Goal: Task Accomplishment & Management: Use online tool/utility

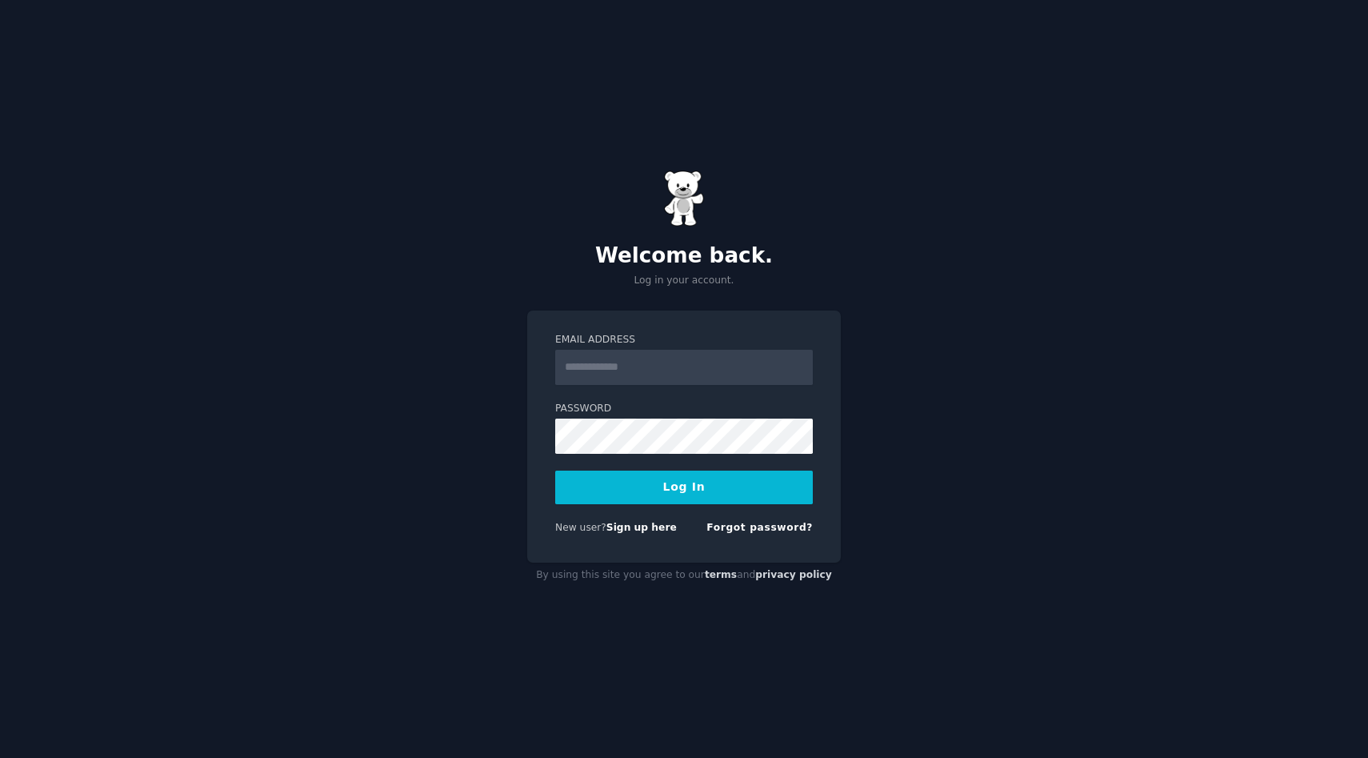
click at [701, 382] on input "Email Address" at bounding box center [684, 367] width 258 height 35
click at [0, 757] on com-1password-button at bounding box center [0, 758] width 0 height 0
click at [704, 374] on input "Email Address" at bounding box center [684, 367] width 258 height 35
click at [810, 370] on input "Email Address" at bounding box center [684, 367] width 258 height 35
click at [0, 757] on com-1password-button at bounding box center [0, 758] width 0 height 0
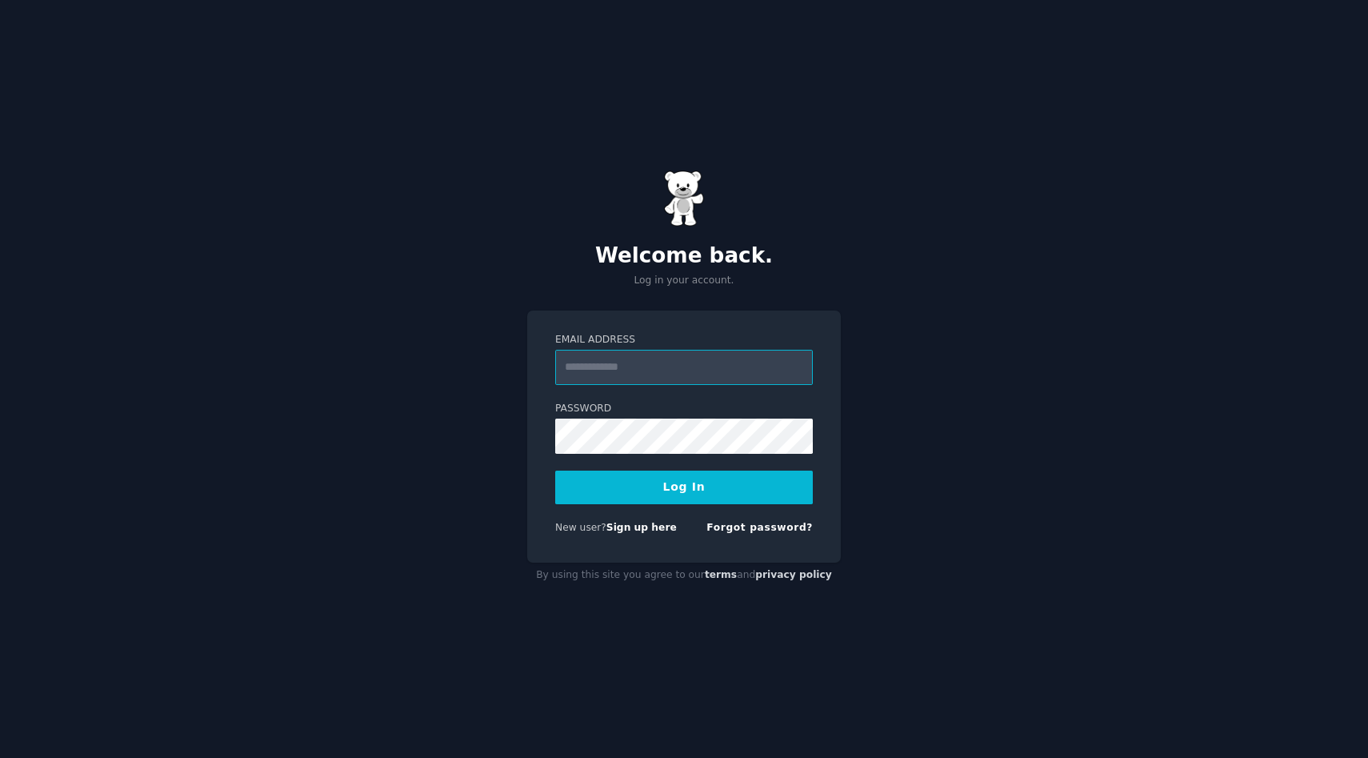
click at [763, 367] on input "Email Address" at bounding box center [684, 367] width 258 height 35
click at [770, 367] on input "Email Address" at bounding box center [684, 367] width 258 height 35
click at [0, 757] on com-1password-button at bounding box center [0, 758] width 0 height 0
click at [661, 370] on input "Email Address" at bounding box center [684, 367] width 258 height 35
type input "**********"
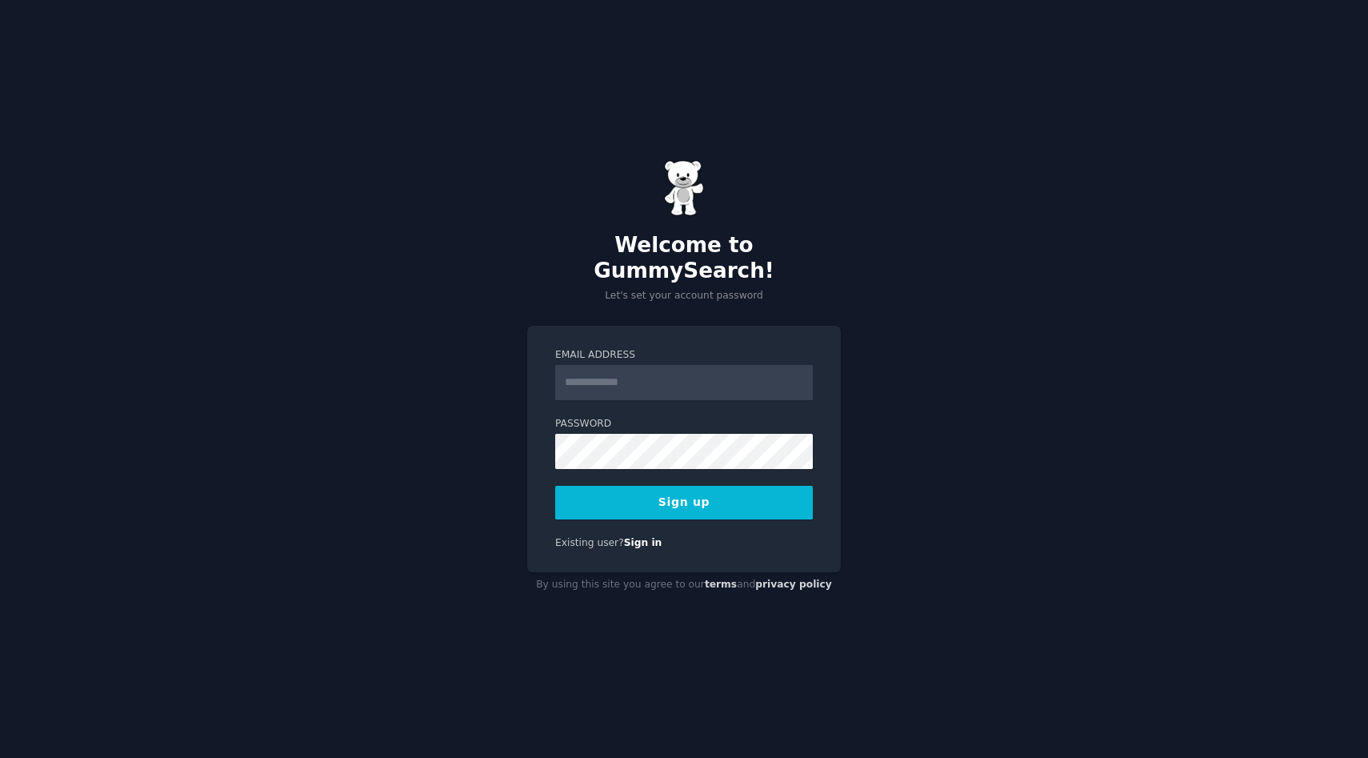
type input "**********"
click at [641, 456] on form "**********" at bounding box center [684, 433] width 258 height 171
click at [703, 486] on button "Sign up" at bounding box center [684, 503] width 258 height 34
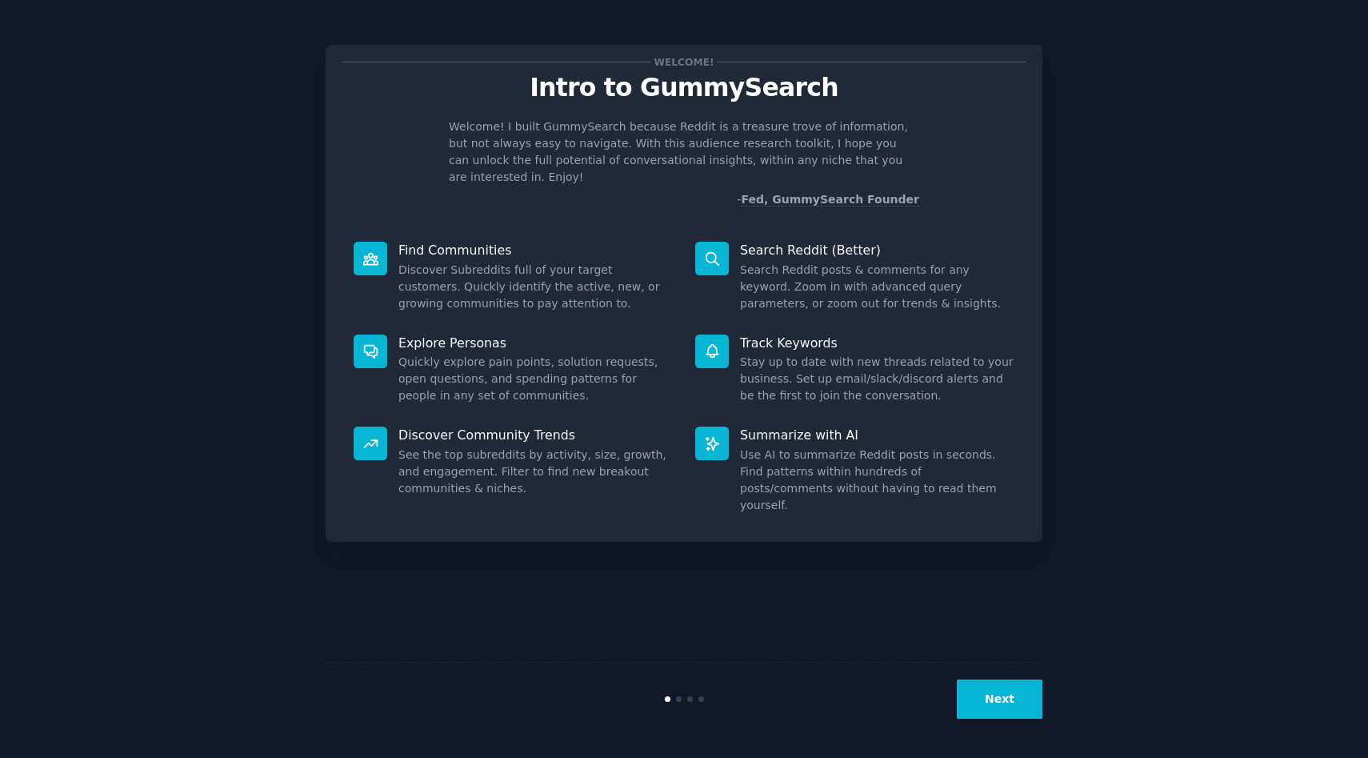
click at [982, 690] on button "Next" at bounding box center [1000, 698] width 86 height 39
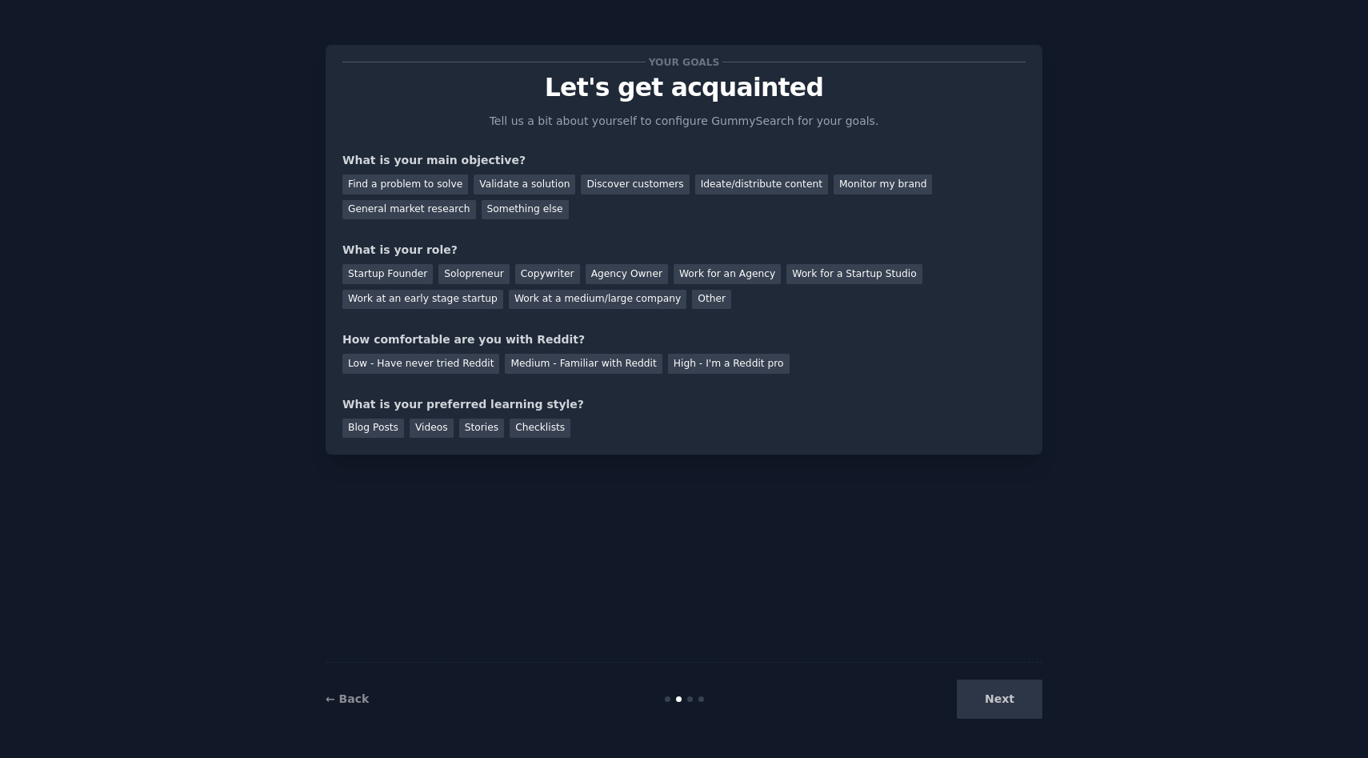
click at [982, 701] on div "Next" at bounding box center [922, 698] width 239 height 39
click at [514, 190] on div "Validate a solution" at bounding box center [525, 184] width 102 height 20
click at [402, 277] on div "Startup Founder" at bounding box center [387, 274] width 90 height 20
click at [529, 362] on div "Medium - Familiar with Reddit" at bounding box center [583, 364] width 157 height 20
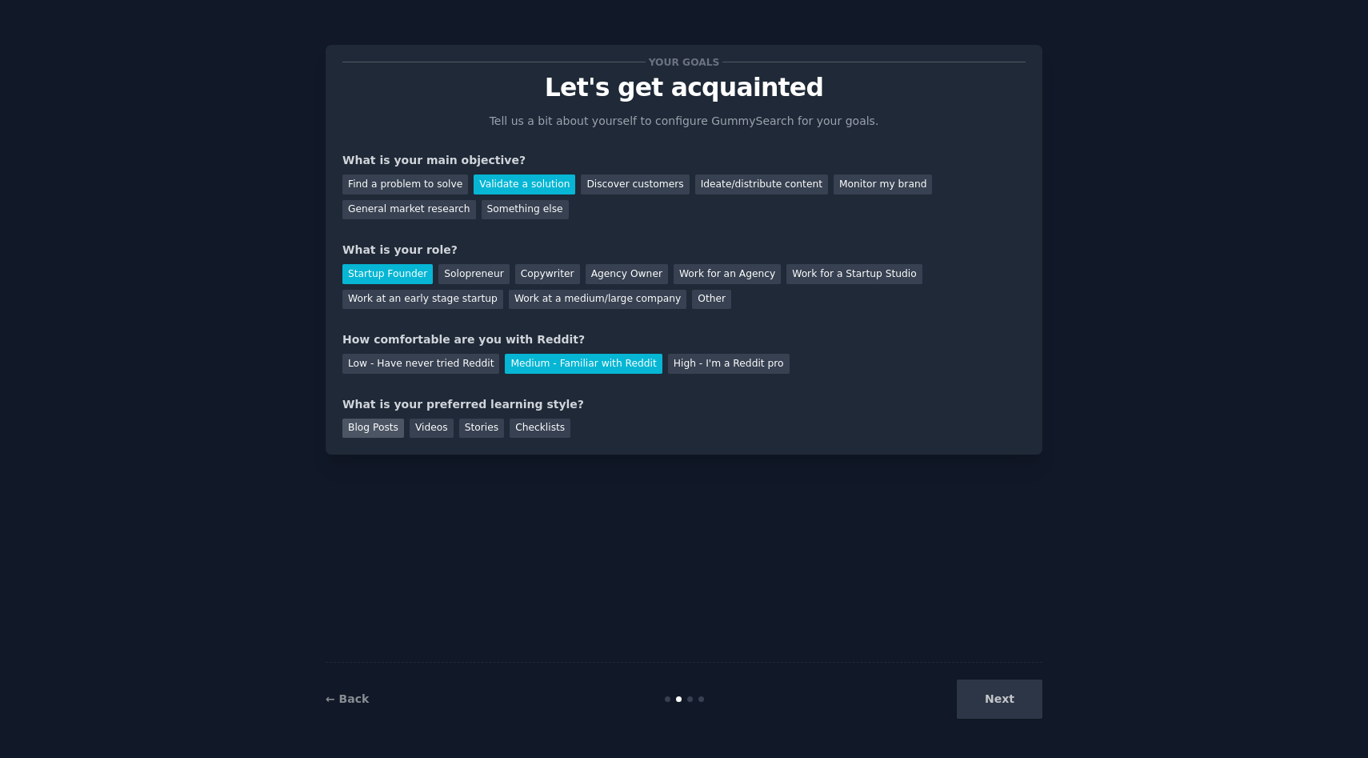
click at [368, 432] on div "Blog Posts" at bounding box center [373, 428] width 62 height 20
click at [979, 685] on button "Next" at bounding box center [1000, 698] width 86 height 39
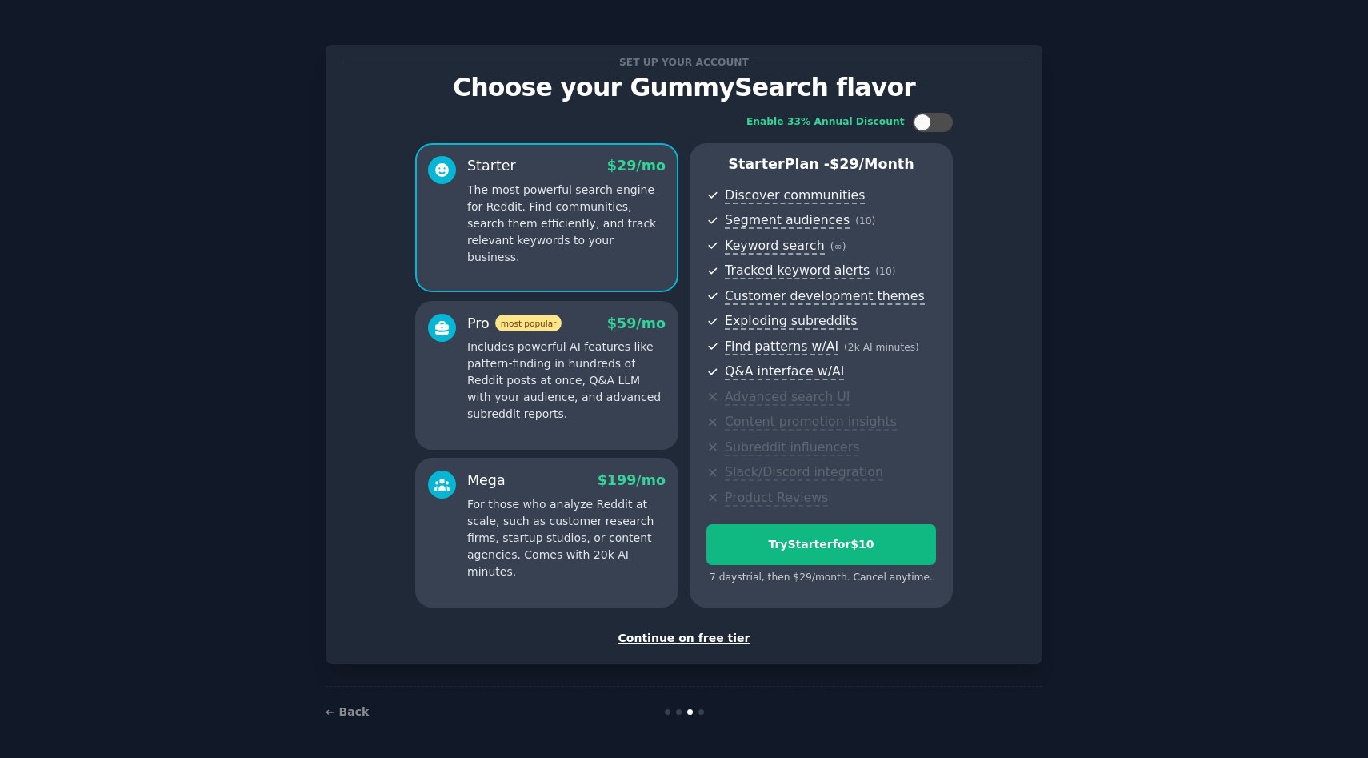
click at [714, 640] on div "Continue on free tier" at bounding box center [683, 638] width 683 height 17
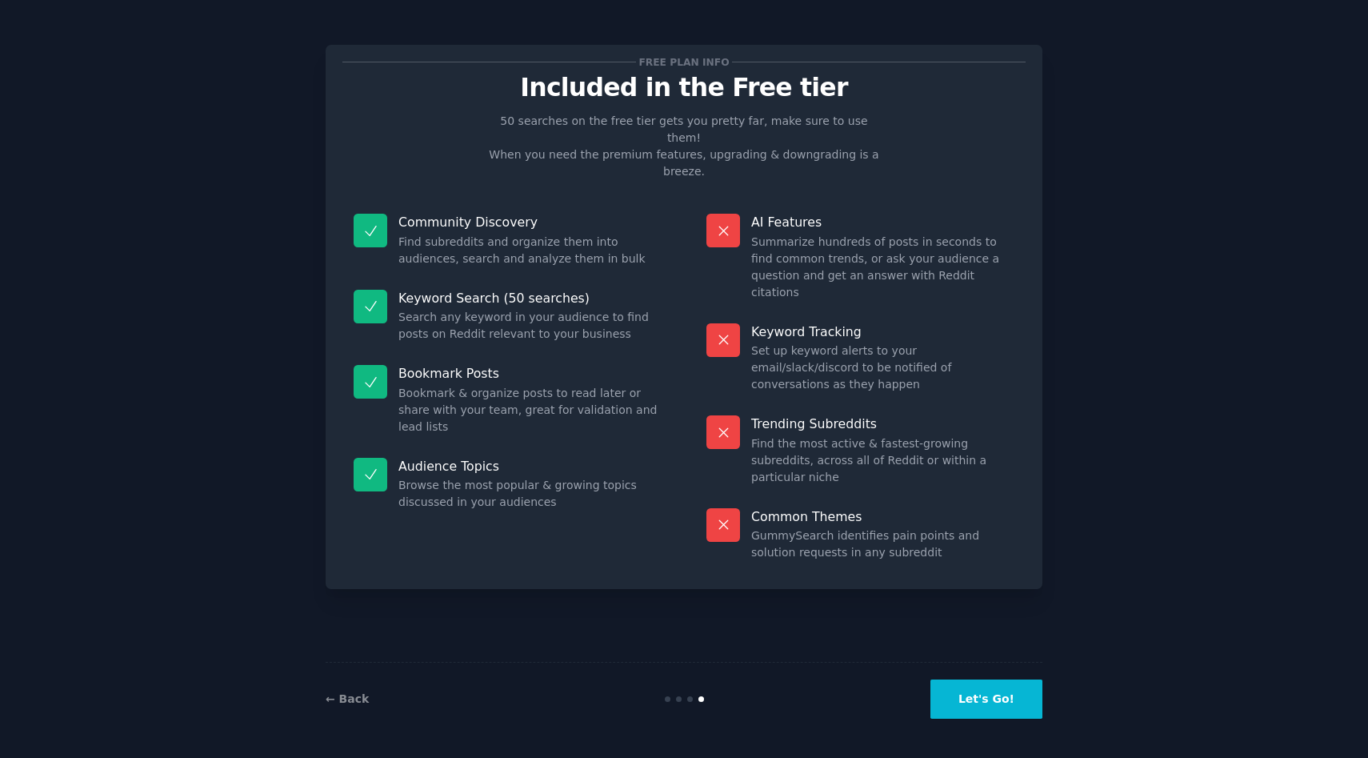
click at [947, 716] on button "Let's Go!" at bounding box center [986, 698] width 112 height 39
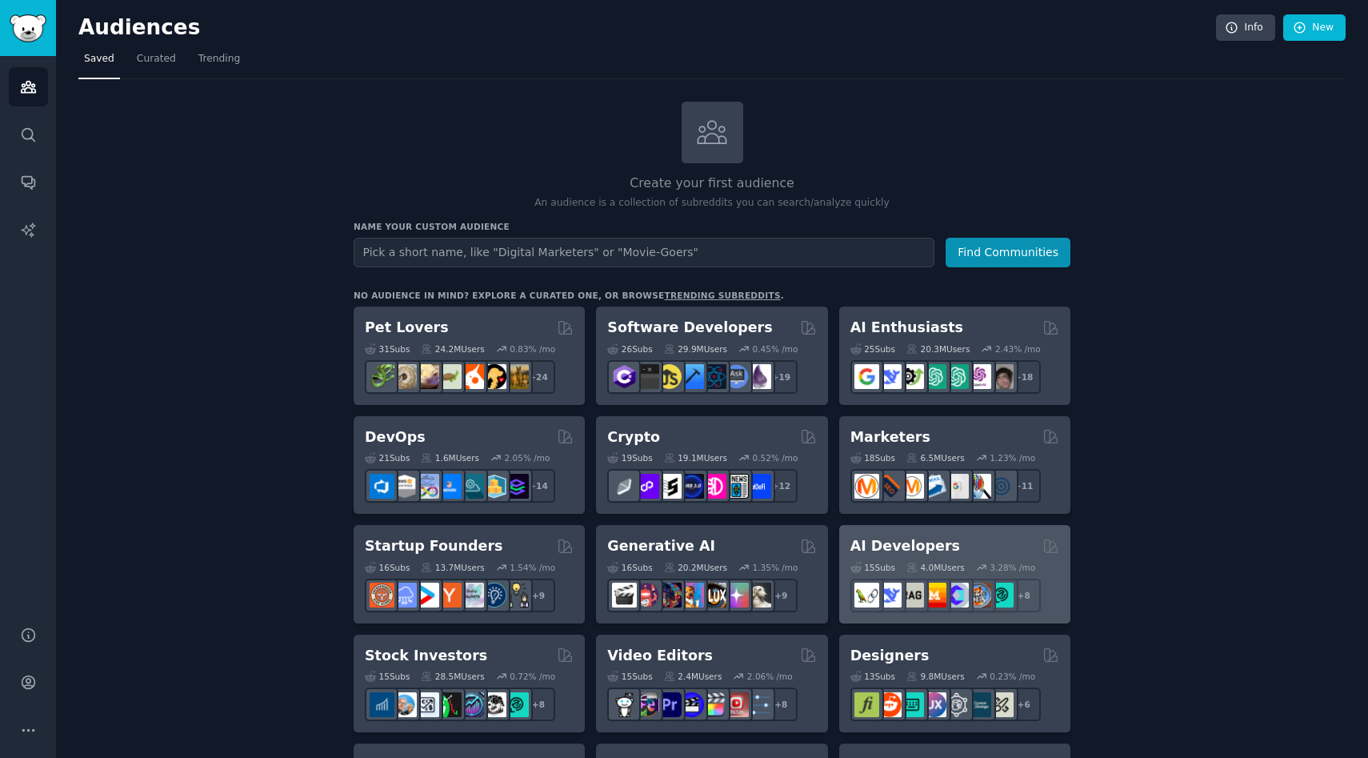
click at [916, 529] on div "AI Developers 15 Sub s 4.0M Users 3.28 % /mo r/llmops + 8" at bounding box center [954, 574] width 231 height 98
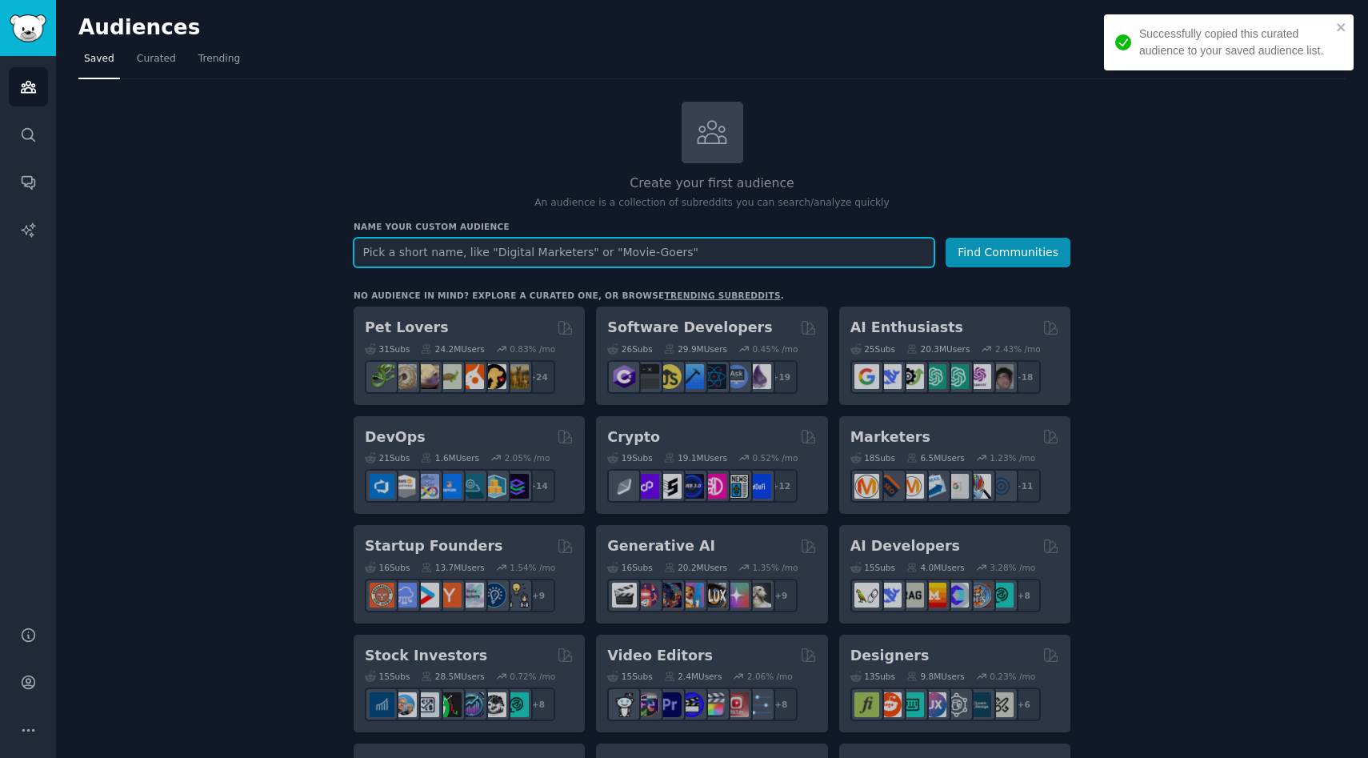
click at [711, 243] on input "text" at bounding box center [644, 253] width 581 height 30
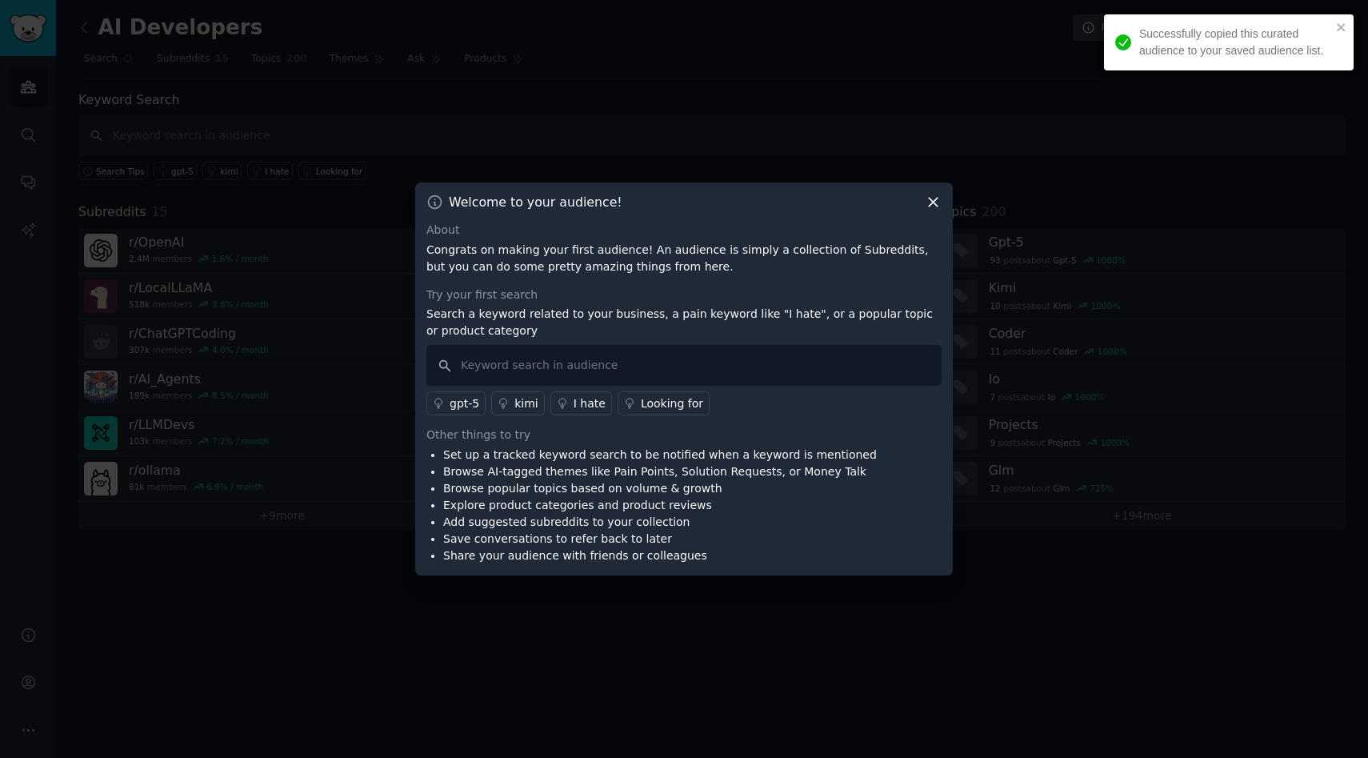
click at [147, 165] on div at bounding box center [684, 379] width 1368 height 758
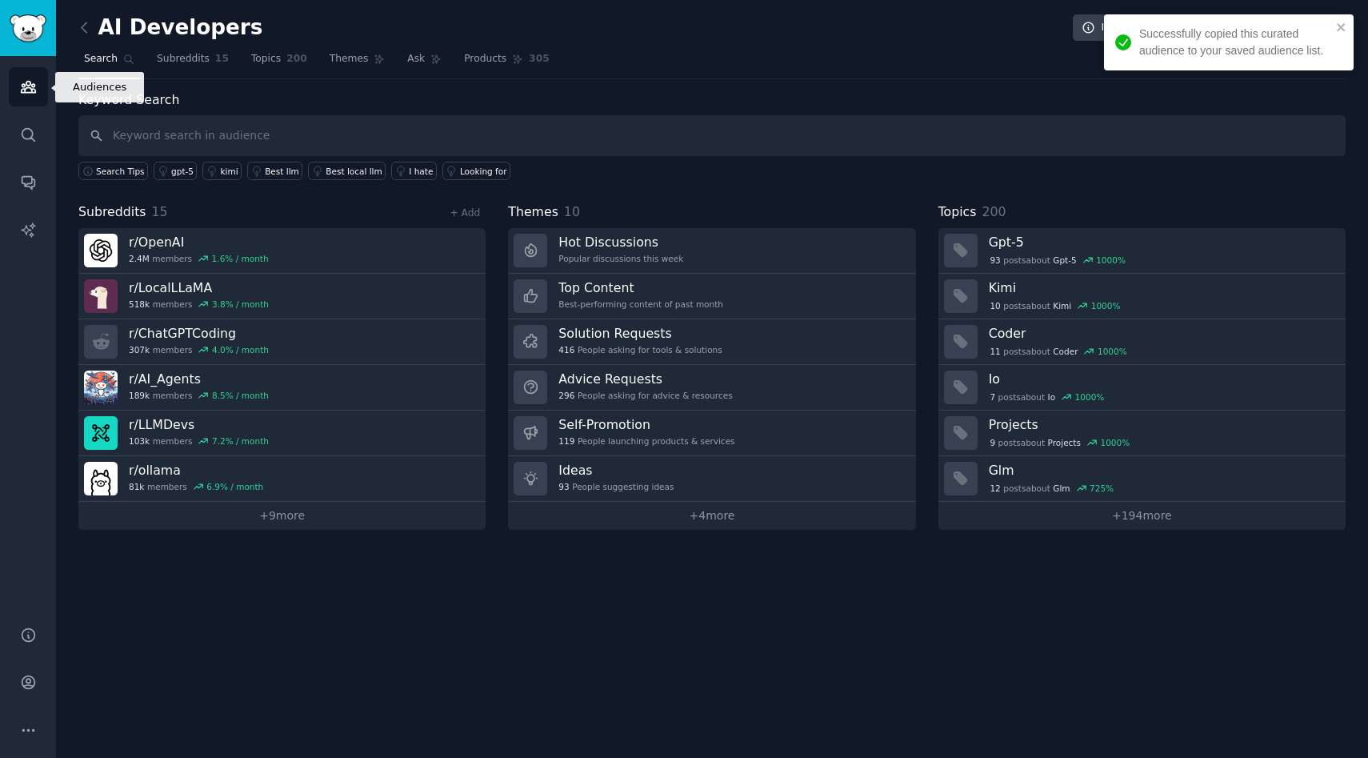
click at [30, 98] on link "Audiences" at bounding box center [28, 86] width 39 height 39
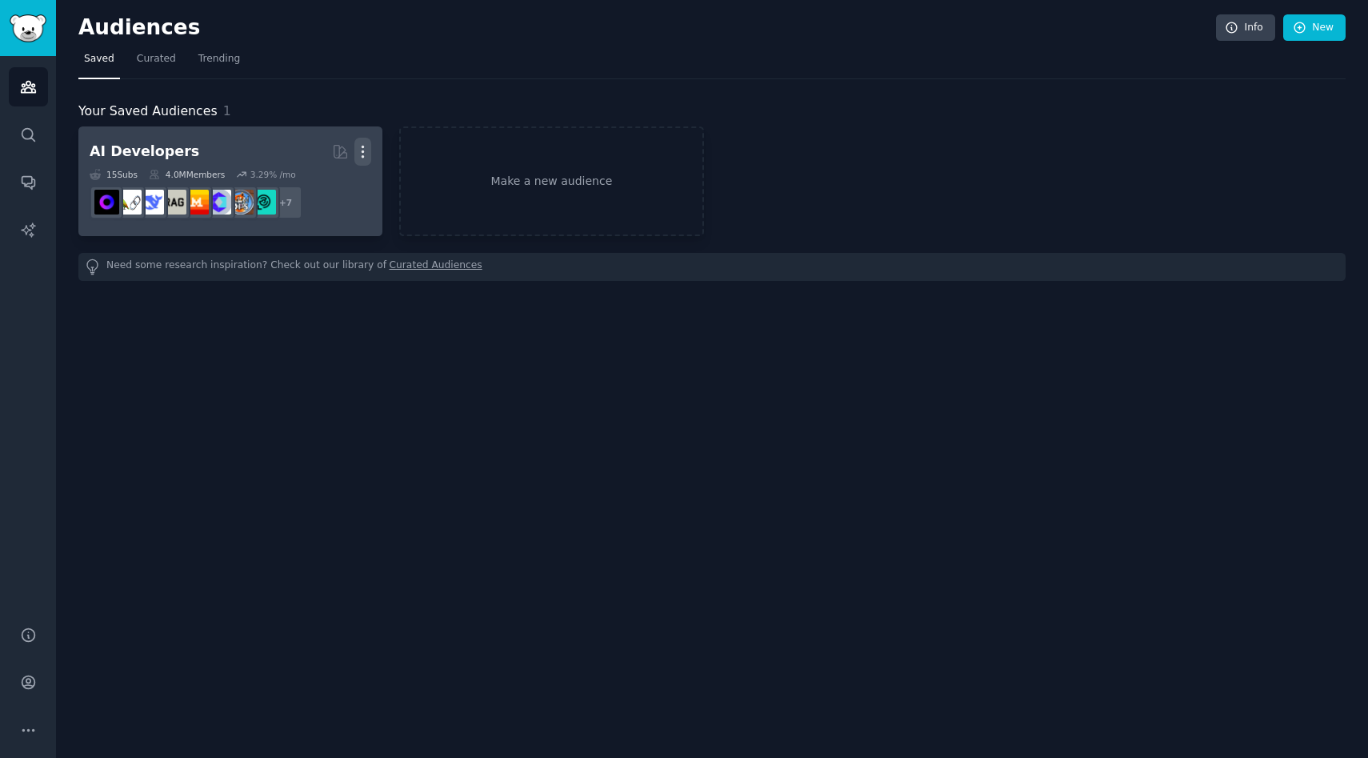
click at [366, 154] on icon "button" at bounding box center [362, 151] width 17 height 17
click at [324, 182] on p "Delete" at bounding box center [319, 185] width 37 height 17
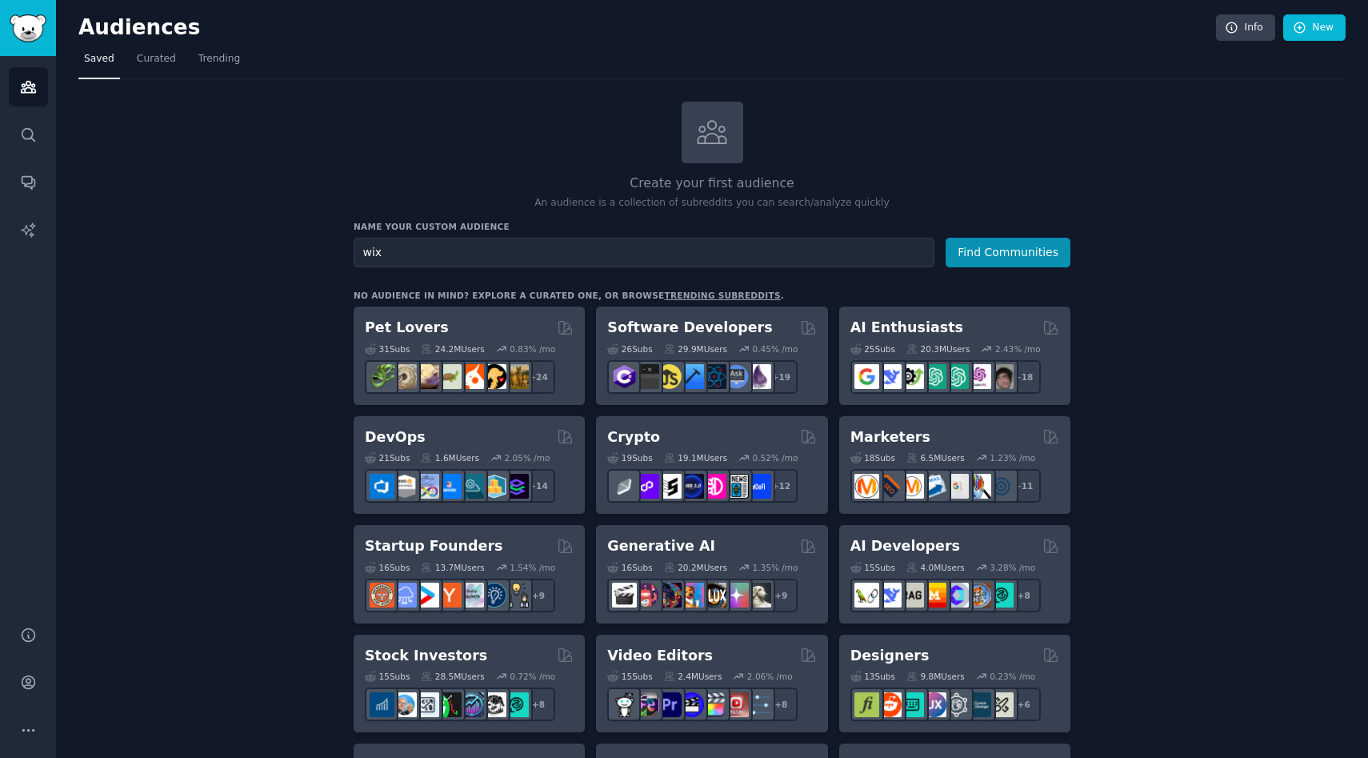
type input "wix"
click at [946, 238] on button "Find Communities" at bounding box center [1008, 253] width 125 height 30
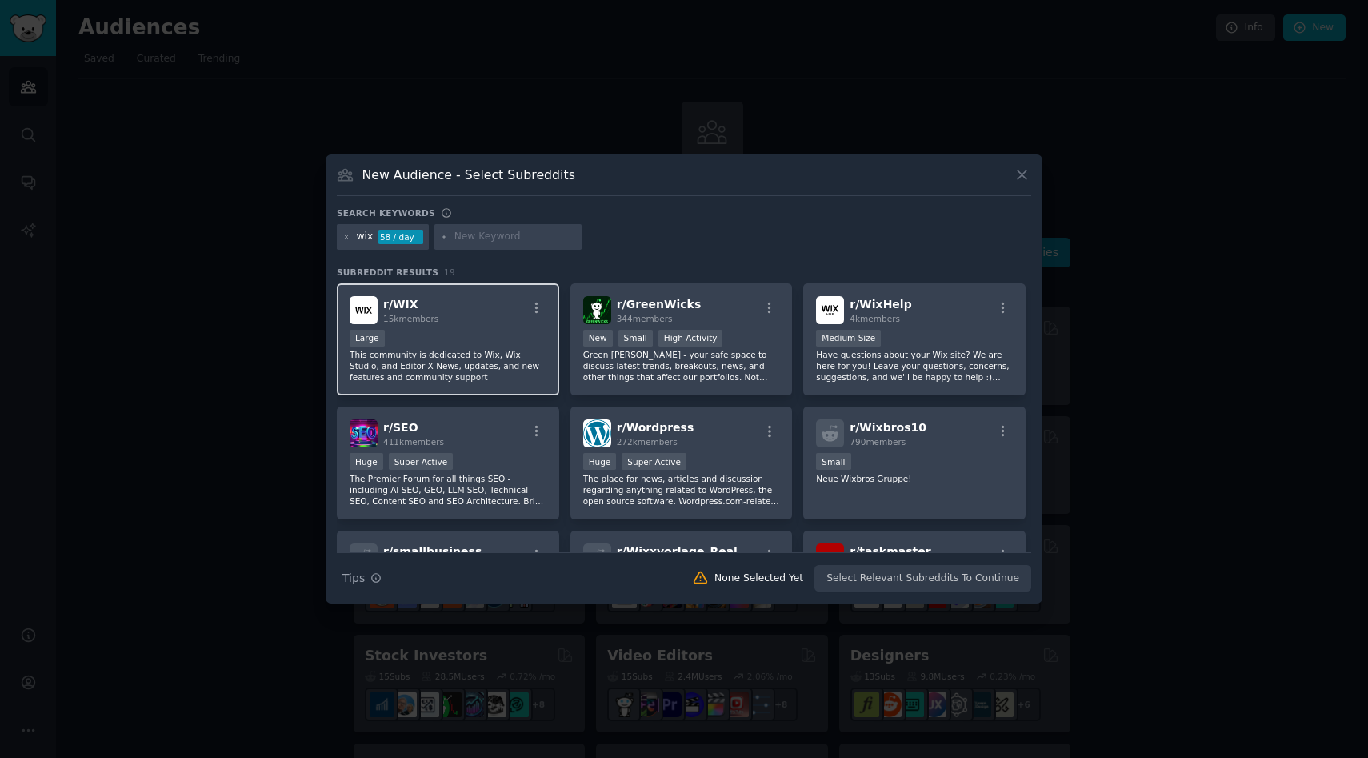
click at [457, 323] on div "r/ WIX 15k members" at bounding box center [448, 310] width 197 height 28
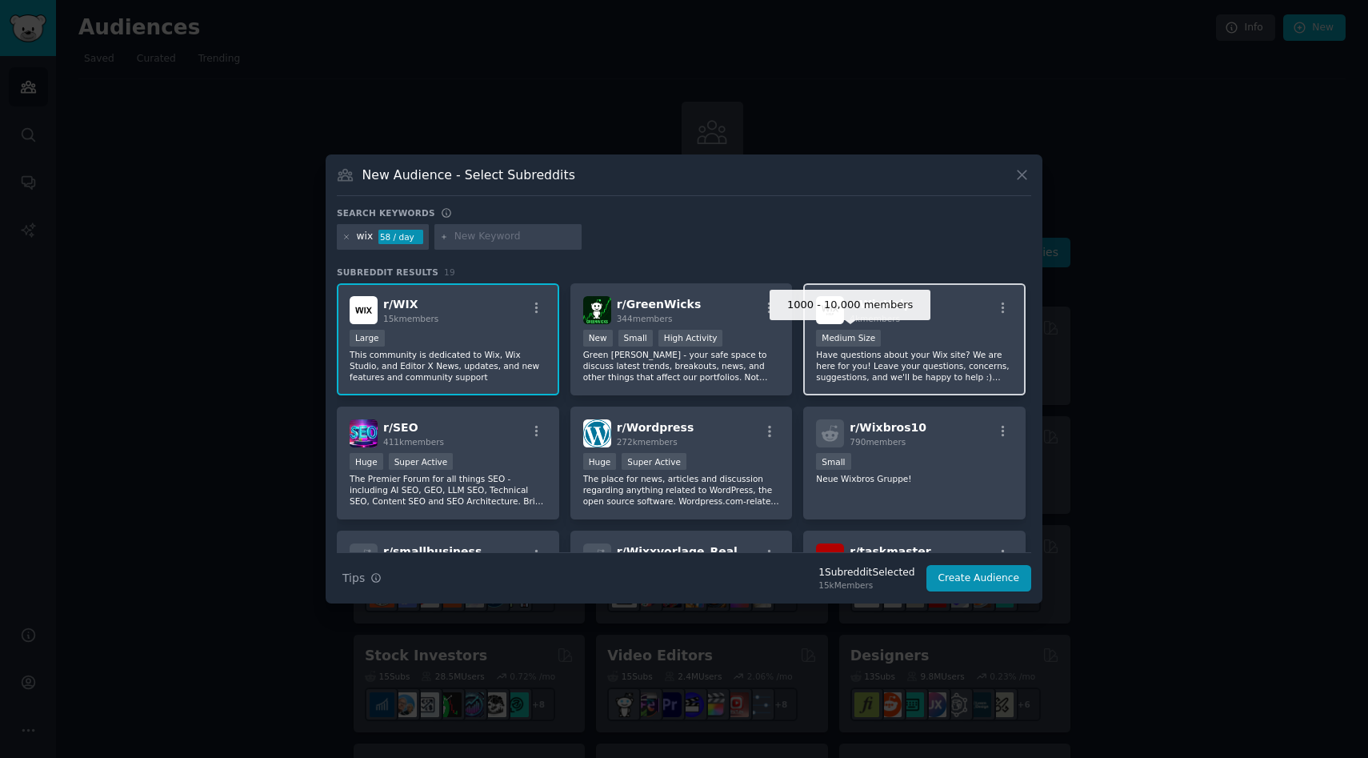
click at [862, 337] on div "Medium Size" at bounding box center [848, 338] width 65 height 17
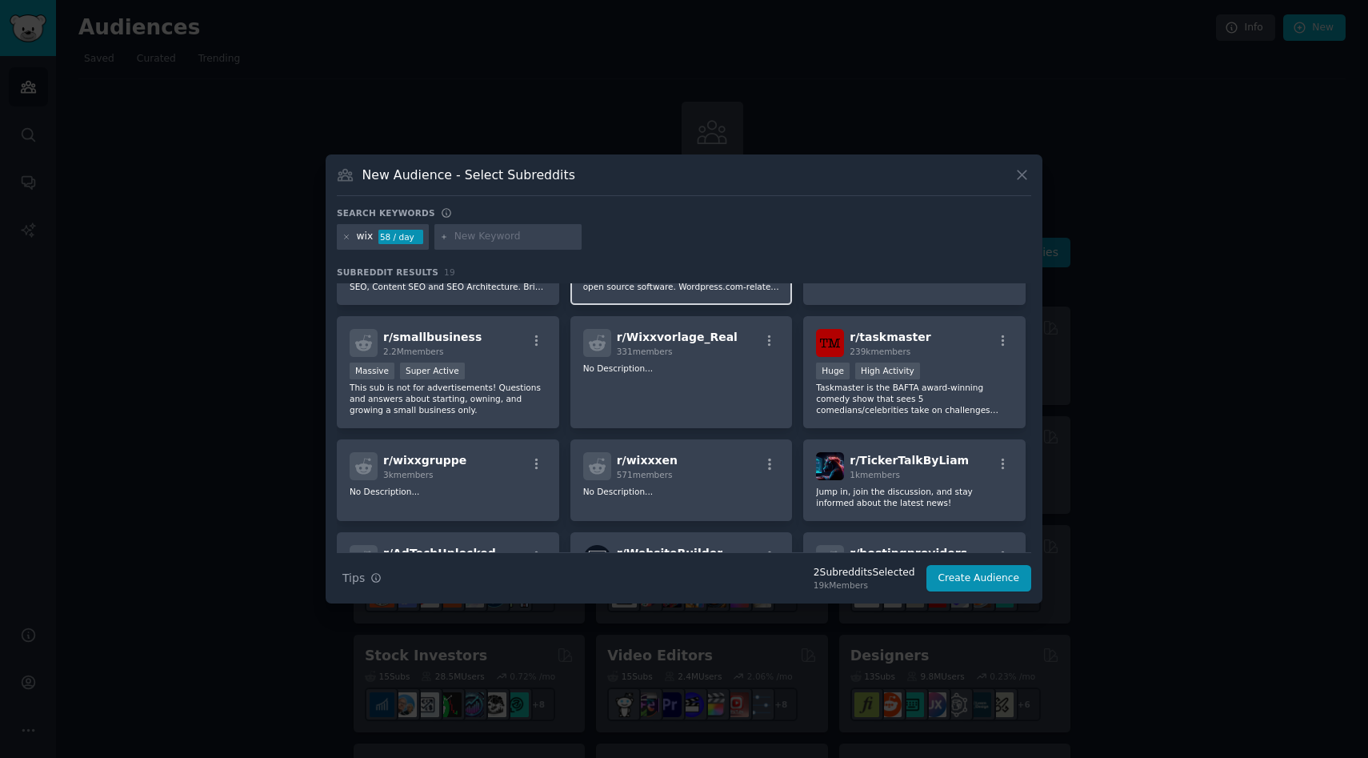
scroll to position [214, 0]
click at [488, 382] on p "This sub is not for advertisements! Questions and answers about starting, ownin…" at bounding box center [448, 399] width 197 height 34
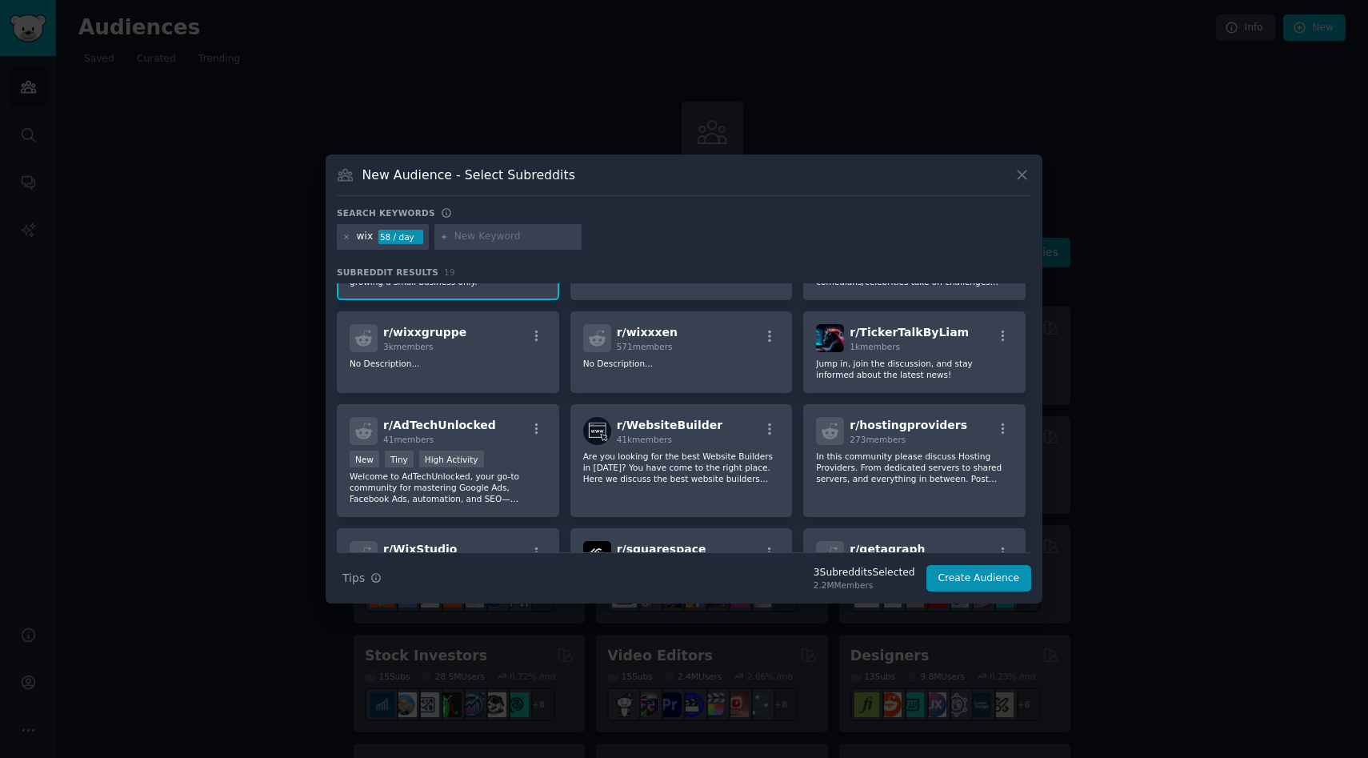
scroll to position [358, 0]
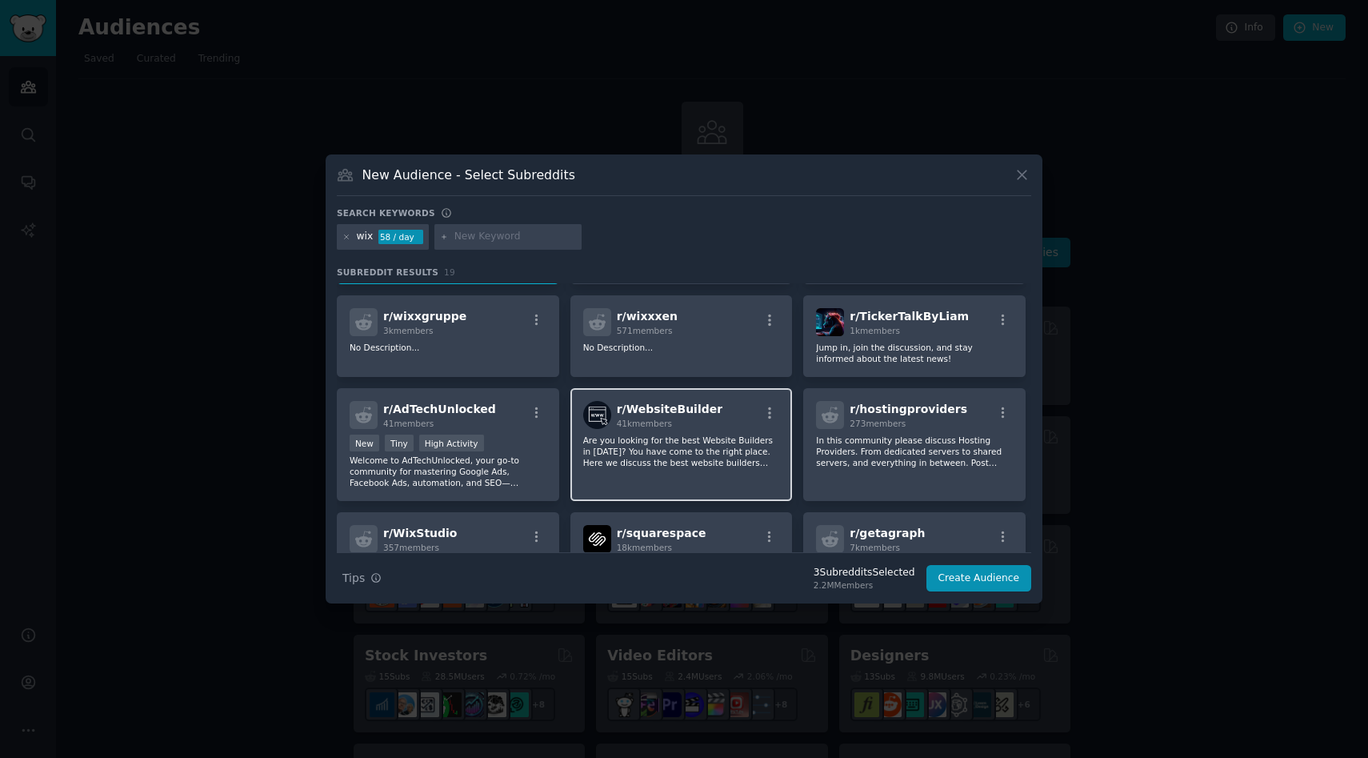
click at [654, 446] on p "Are you looking for the best Website Builders in [DATE]? You have come to the r…" at bounding box center [681, 451] width 197 height 34
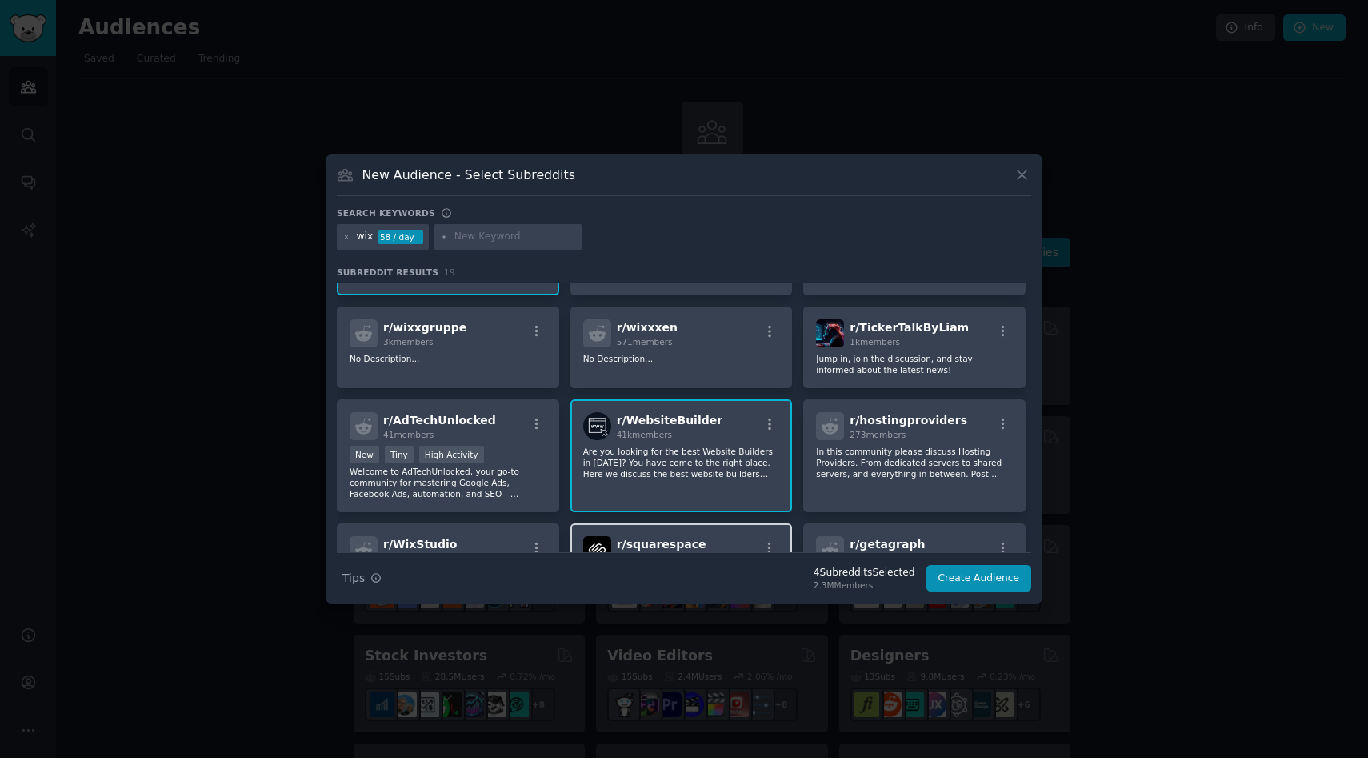
scroll to position [0, 0]
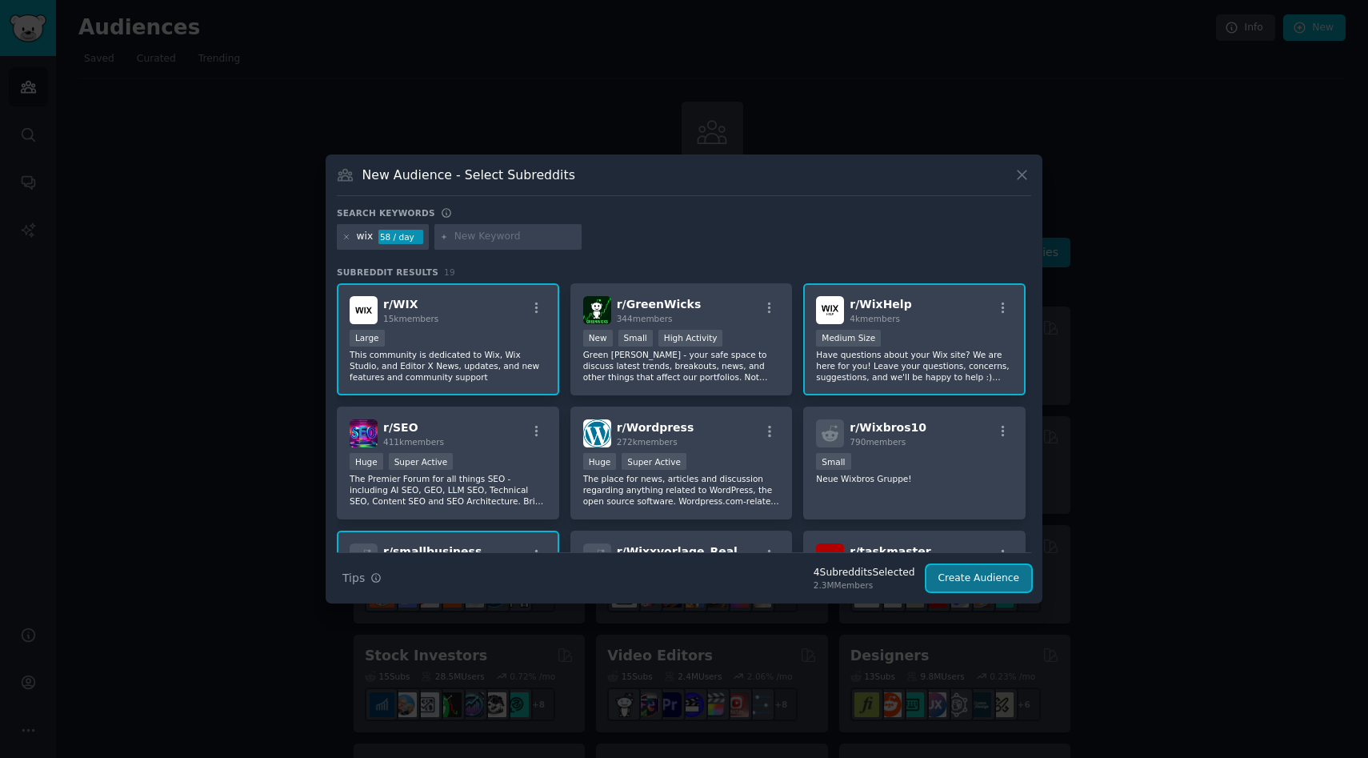
click at [963, 578] on button "Create Audience" at bounding box center [979, 578] width 106 height 27
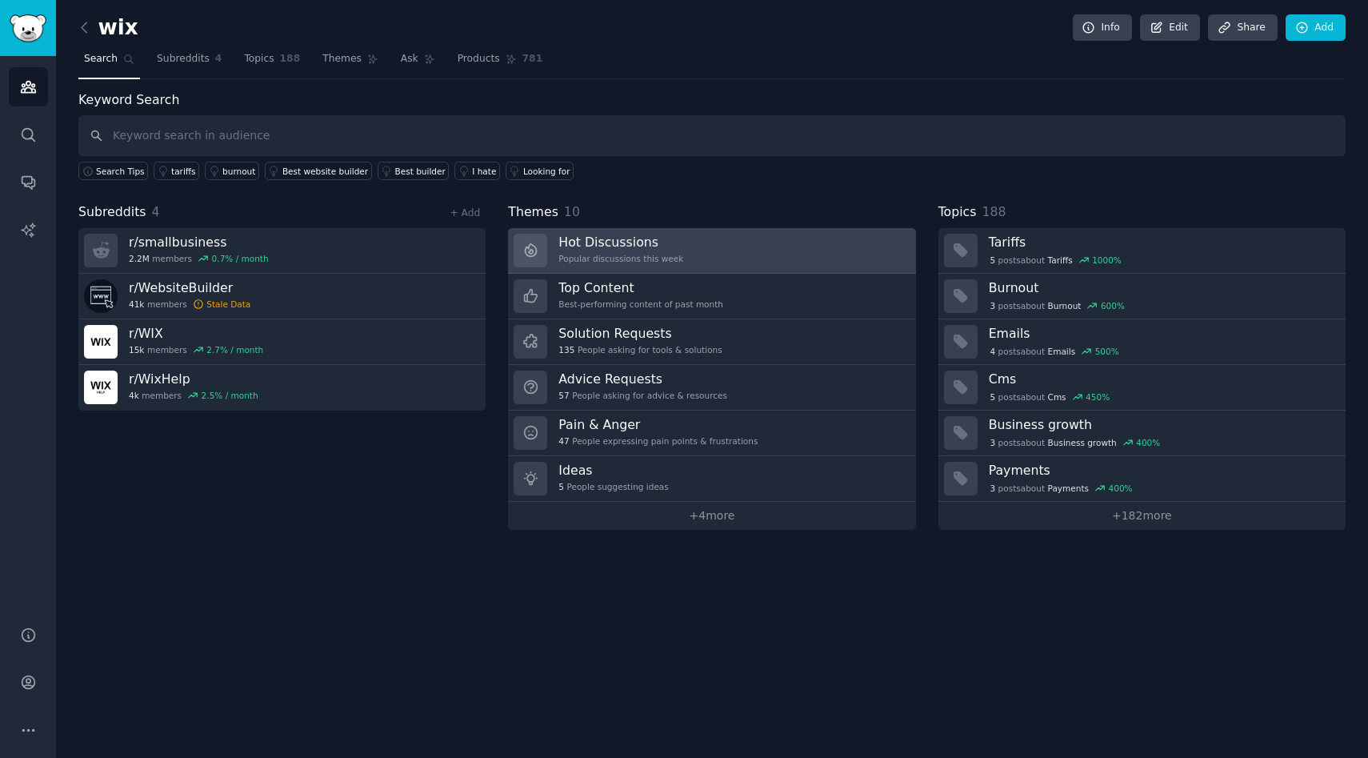
click at [807, 242] on link "Hot Discussions Popular discussions this week" at bounding box center [711, 251] width 407 height 46
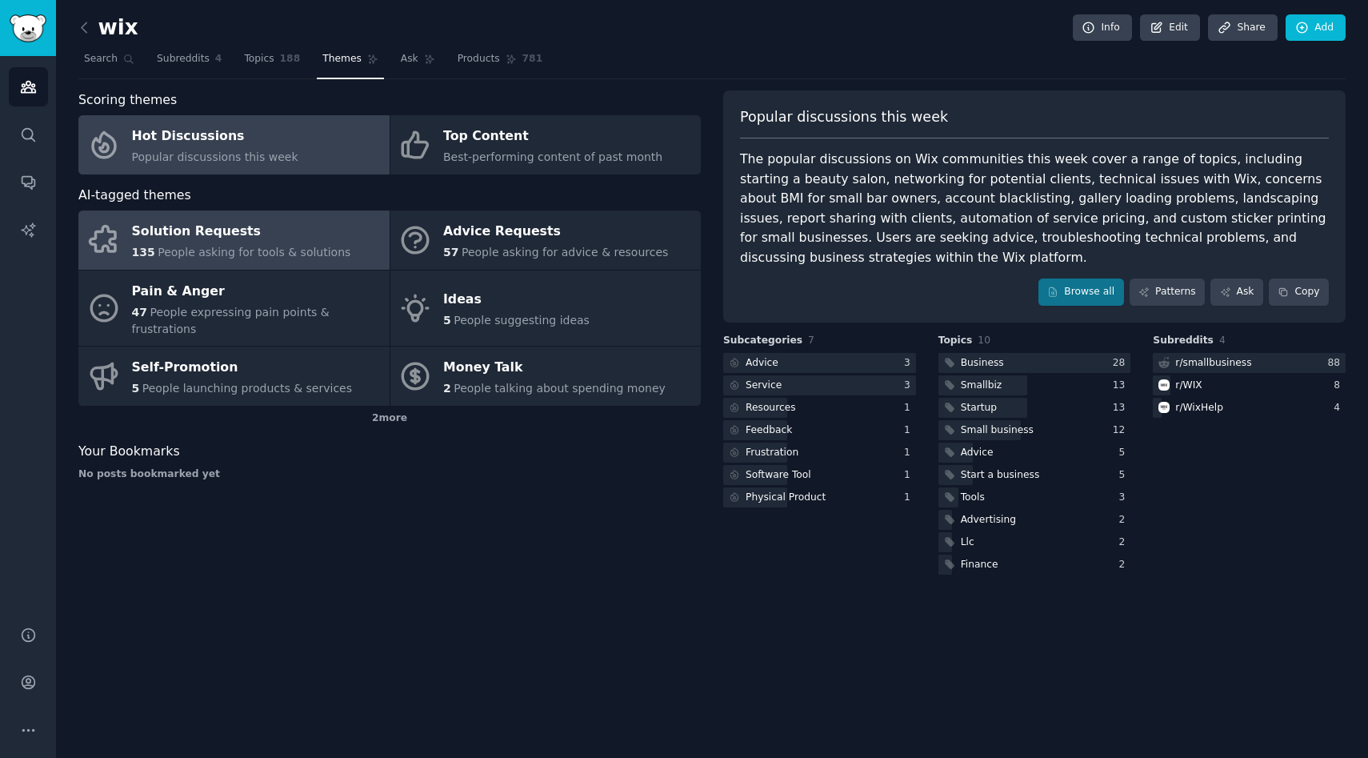
click at [266, 246] on span "People asking for tools & solutions" at bounding box center [254, 252] width 193 height 13
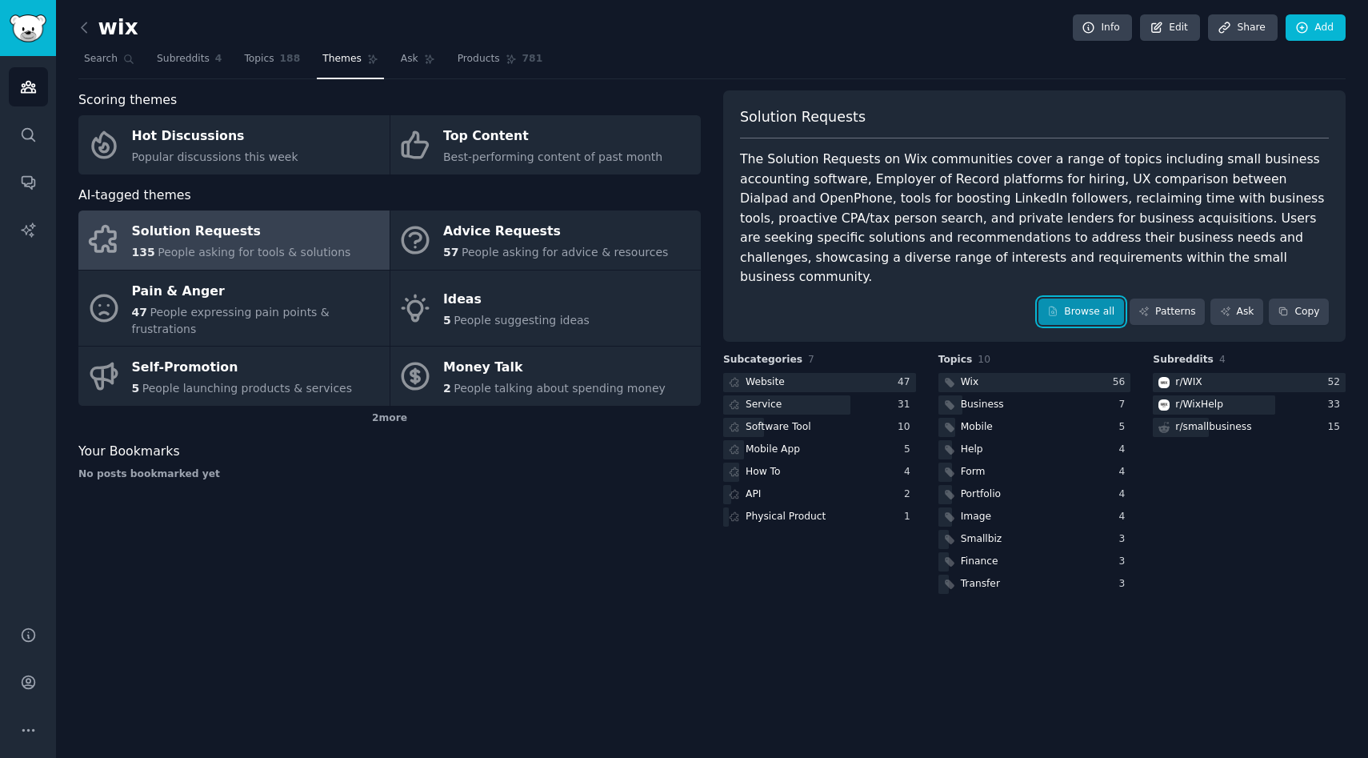
click at [1070, 298] on link "Browse all" at bounding box center [1081, 311] width 86 height 27
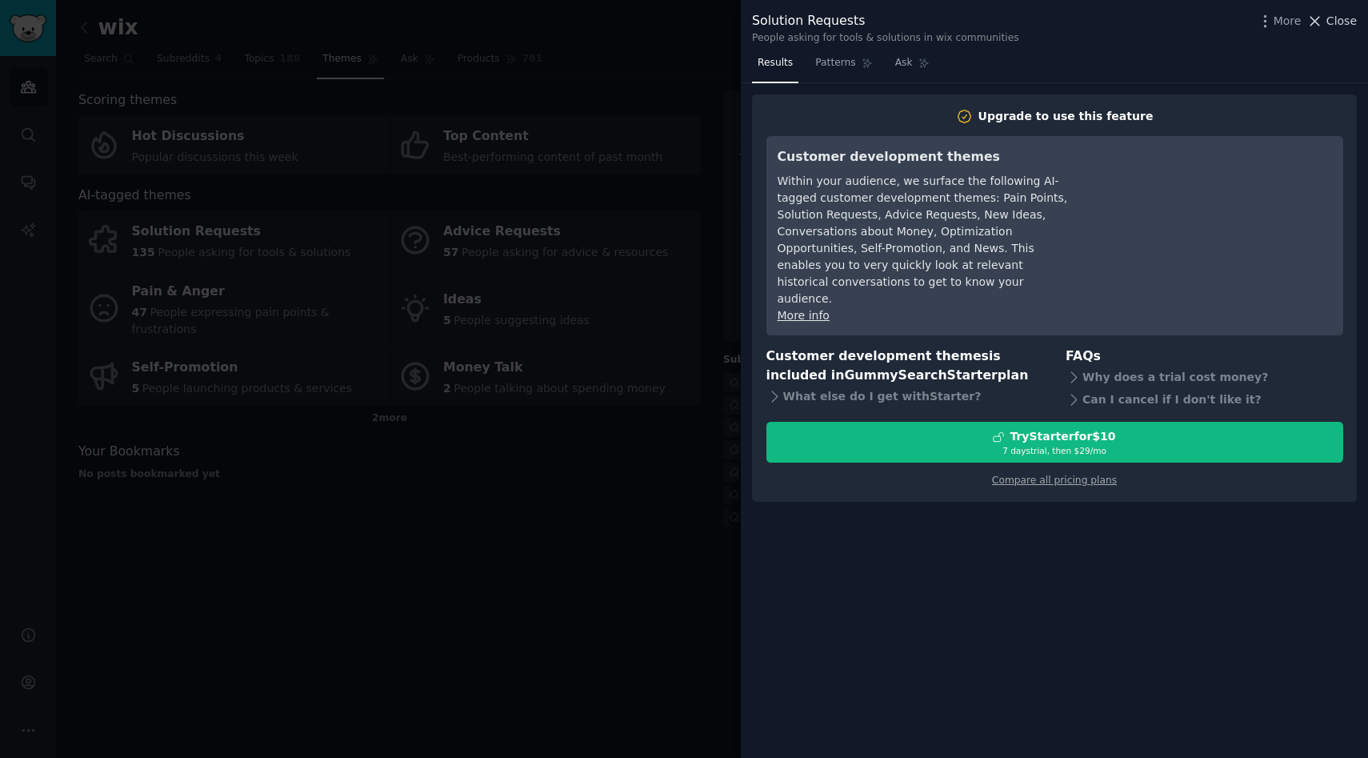
click at [1346, 25] on span "Close" at bounding box center [1341, 21] width 30 height 17
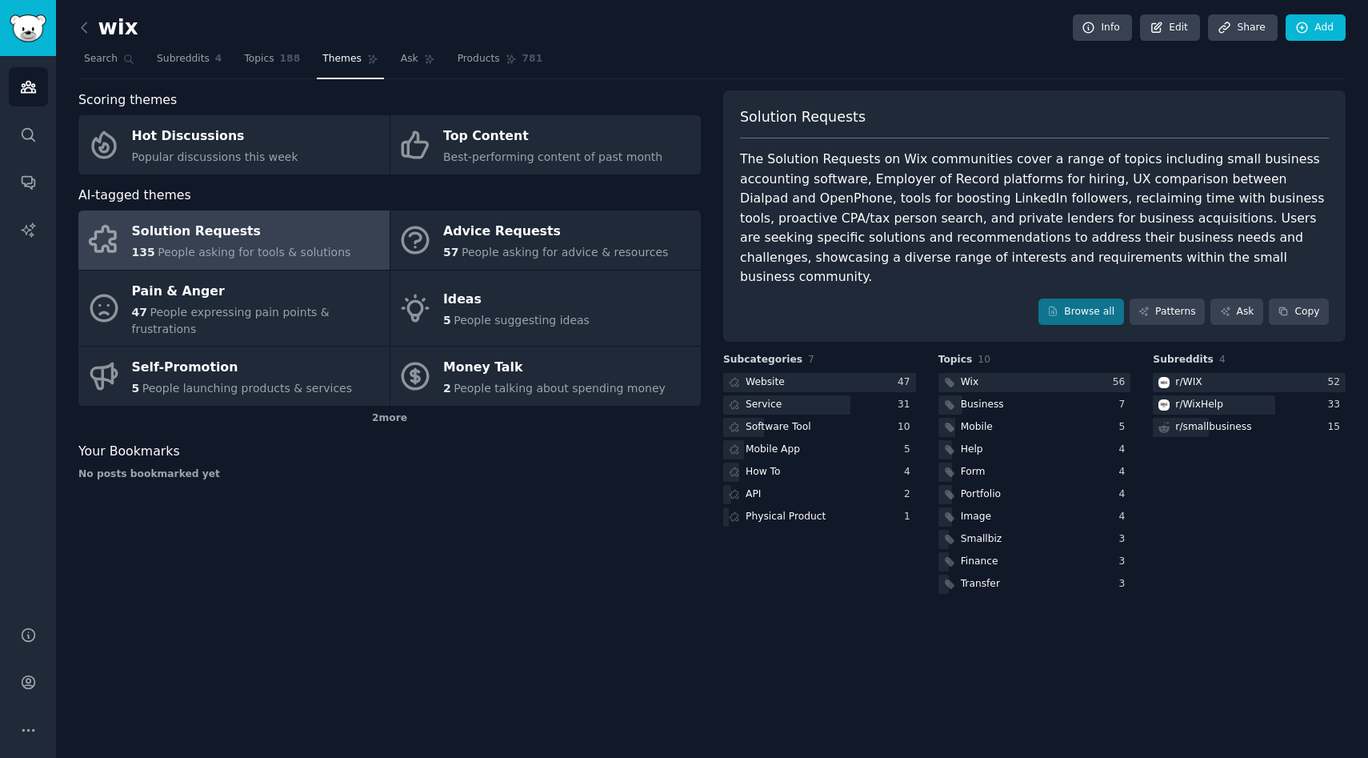
click at [299, 259] on div "135 People asking for tools & solutions" at bounding box center [241, 252] width 219 height 17
click at [291, 58] on span "188" at bounding box center [290, 59] width 21 height 14
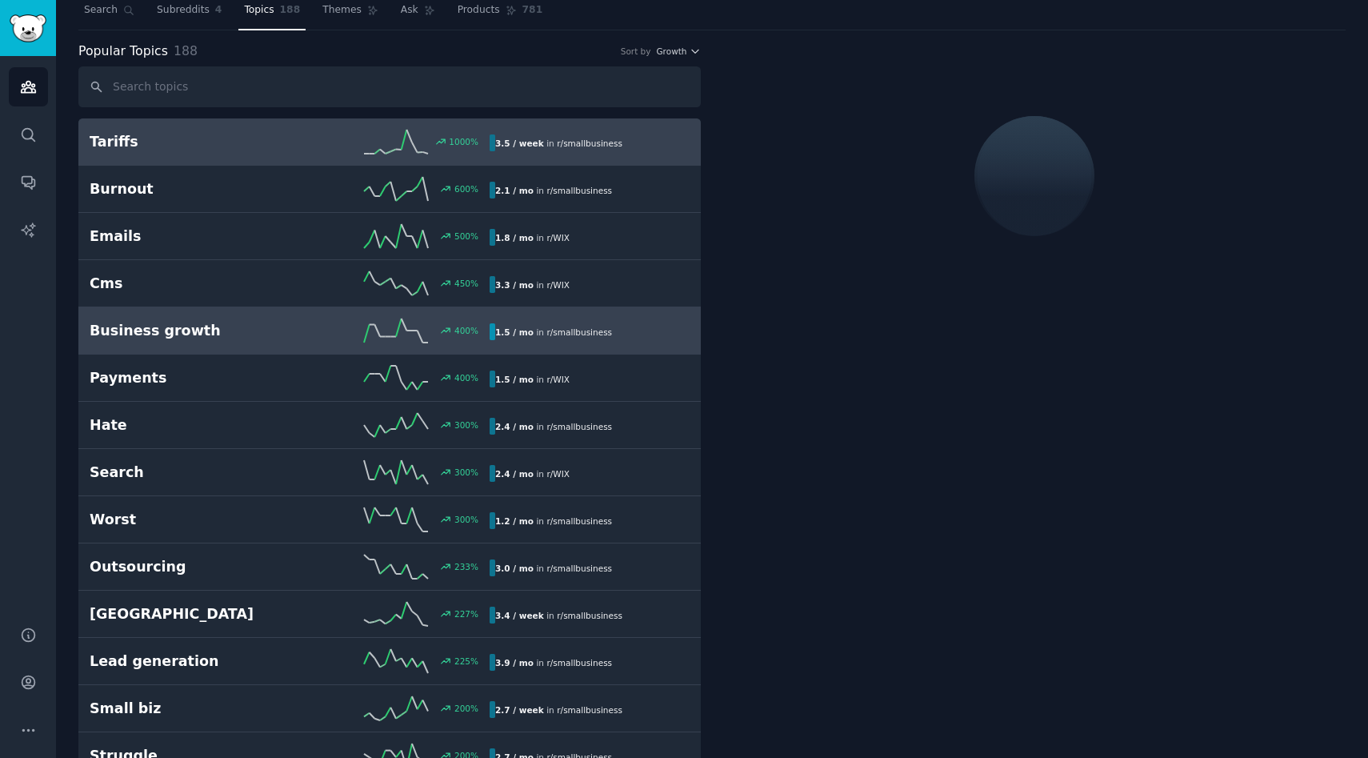
scroll to position [60, 0]
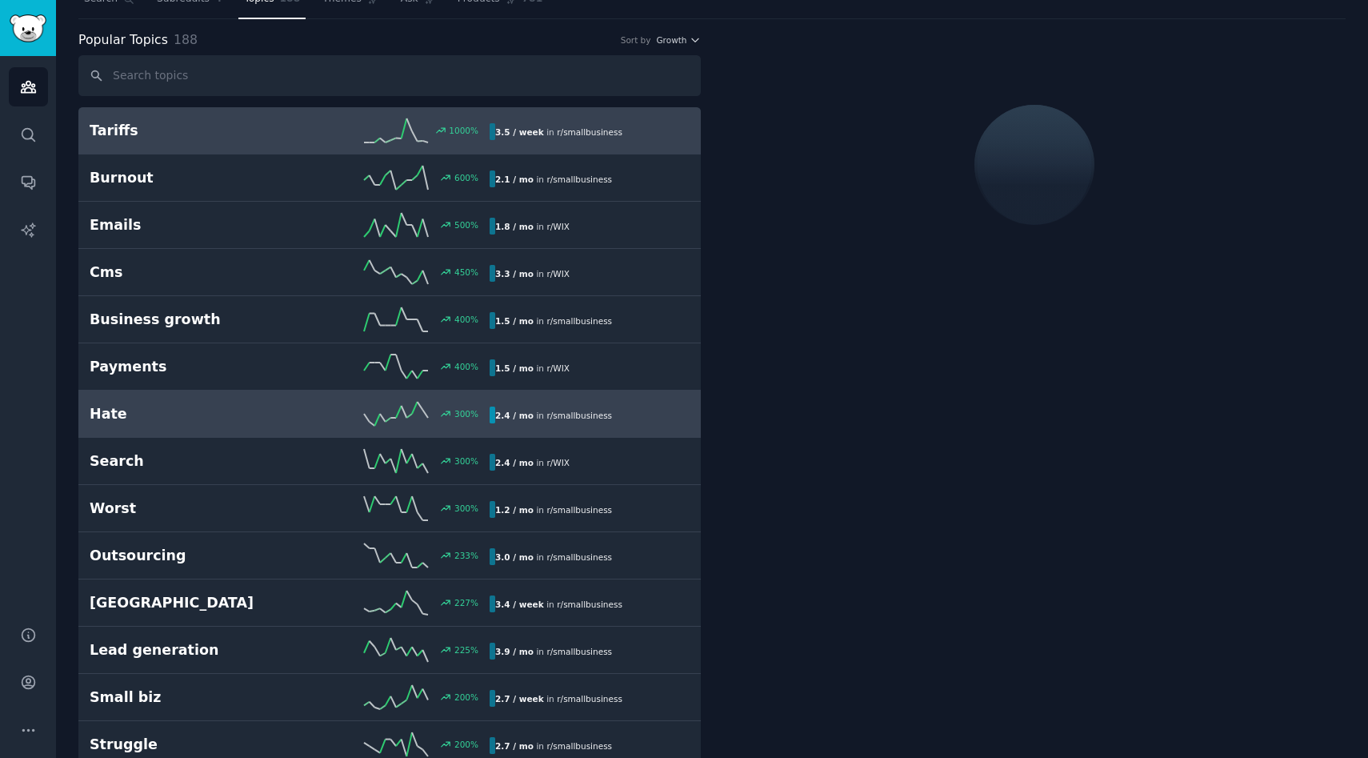
click at [249, 408] on h2 "Hate" at bounding box center [190, 414] width 200 height 20
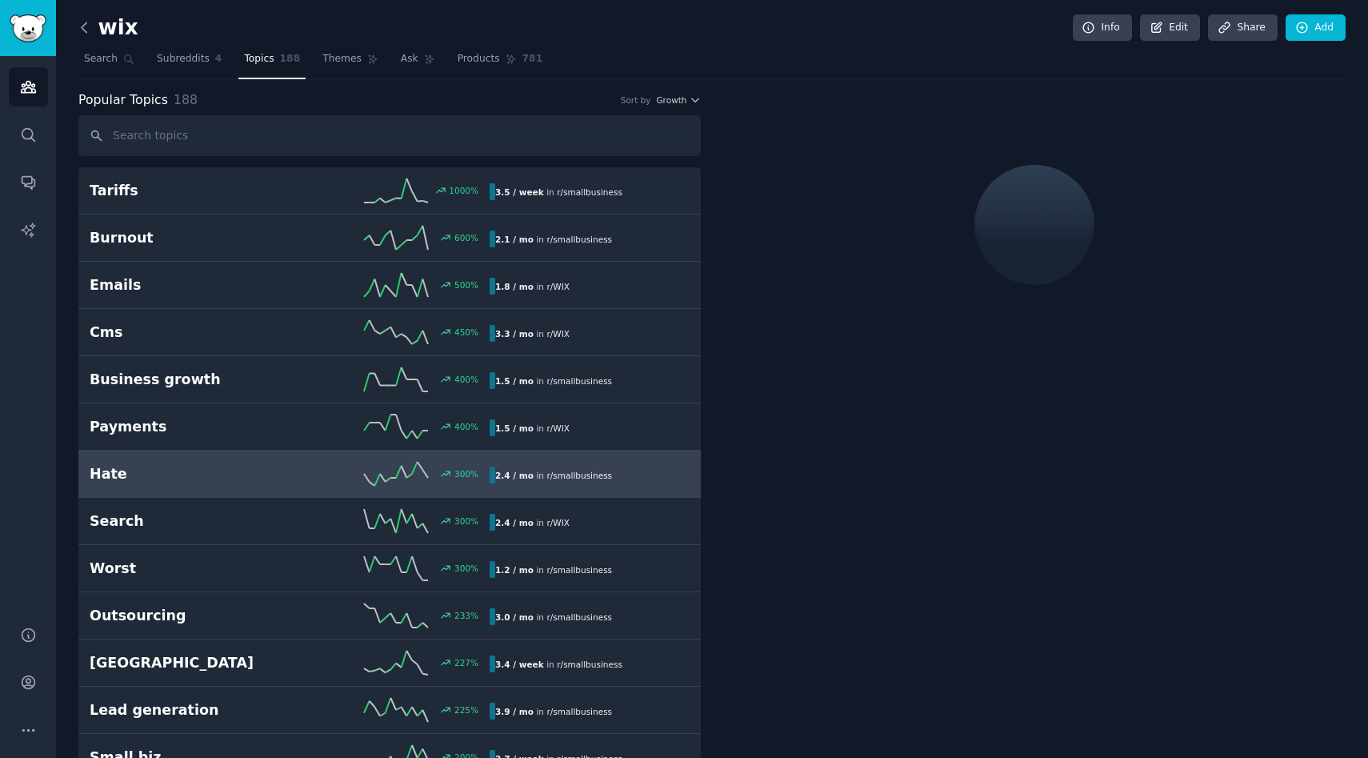
click at [85, 26] on icon at bounding box center [84, 27] width 17 height 17
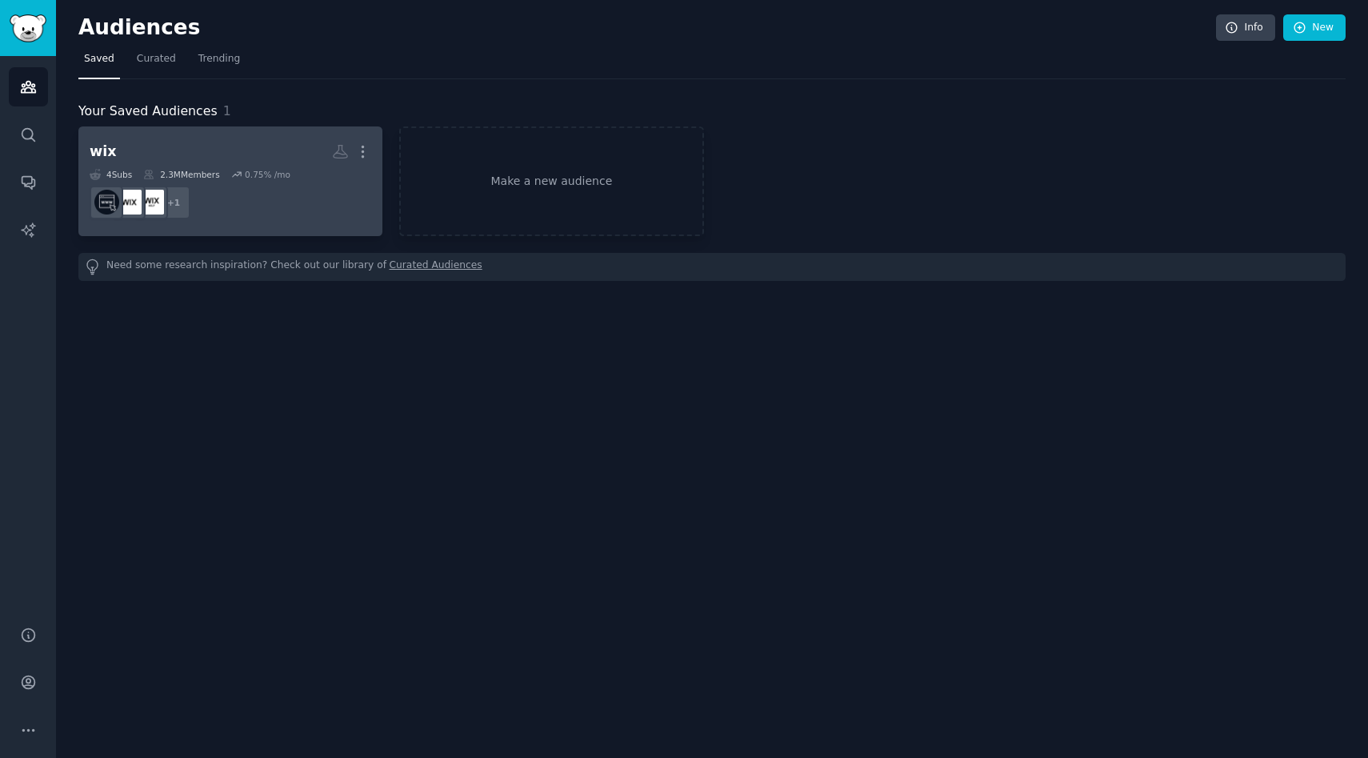
click at [220, 154] on h2 "wix More" at bounding box center [231, 152] width 282 height 28
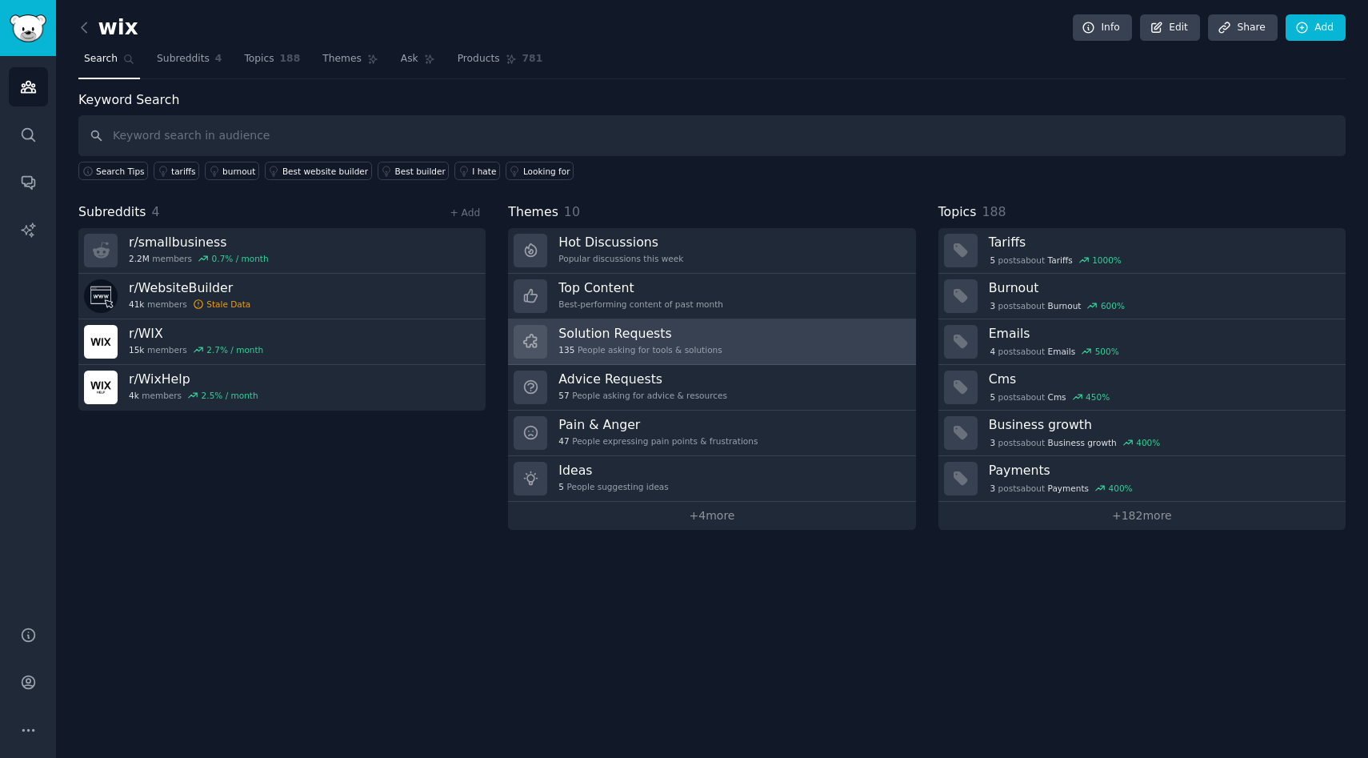
click at [746, 338] on link "Solution Requests 135 People asking for tools & solutions" at bounding box center [711, 342] width 407 height 46
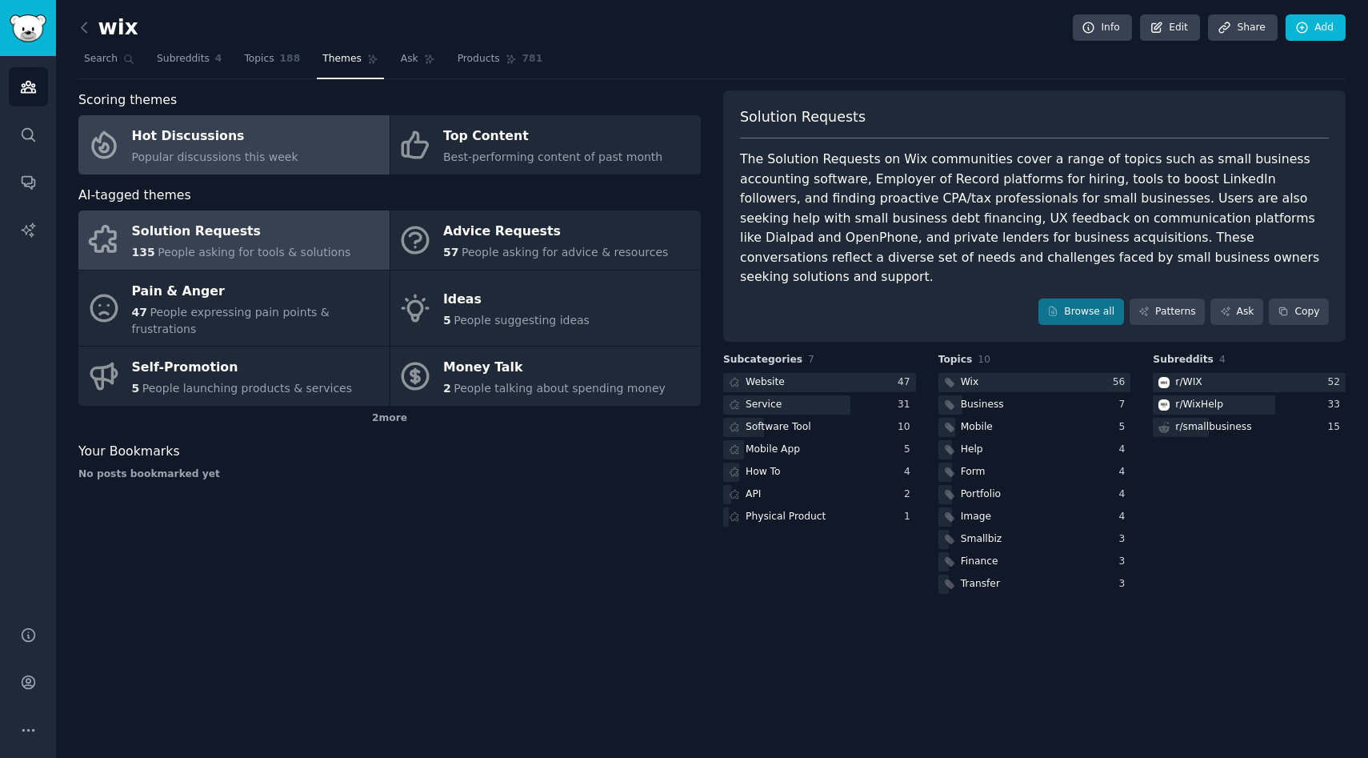
click at [260, 153] on span "Popular discussions this week" at bounding box center [215, 156] width 166 height 13
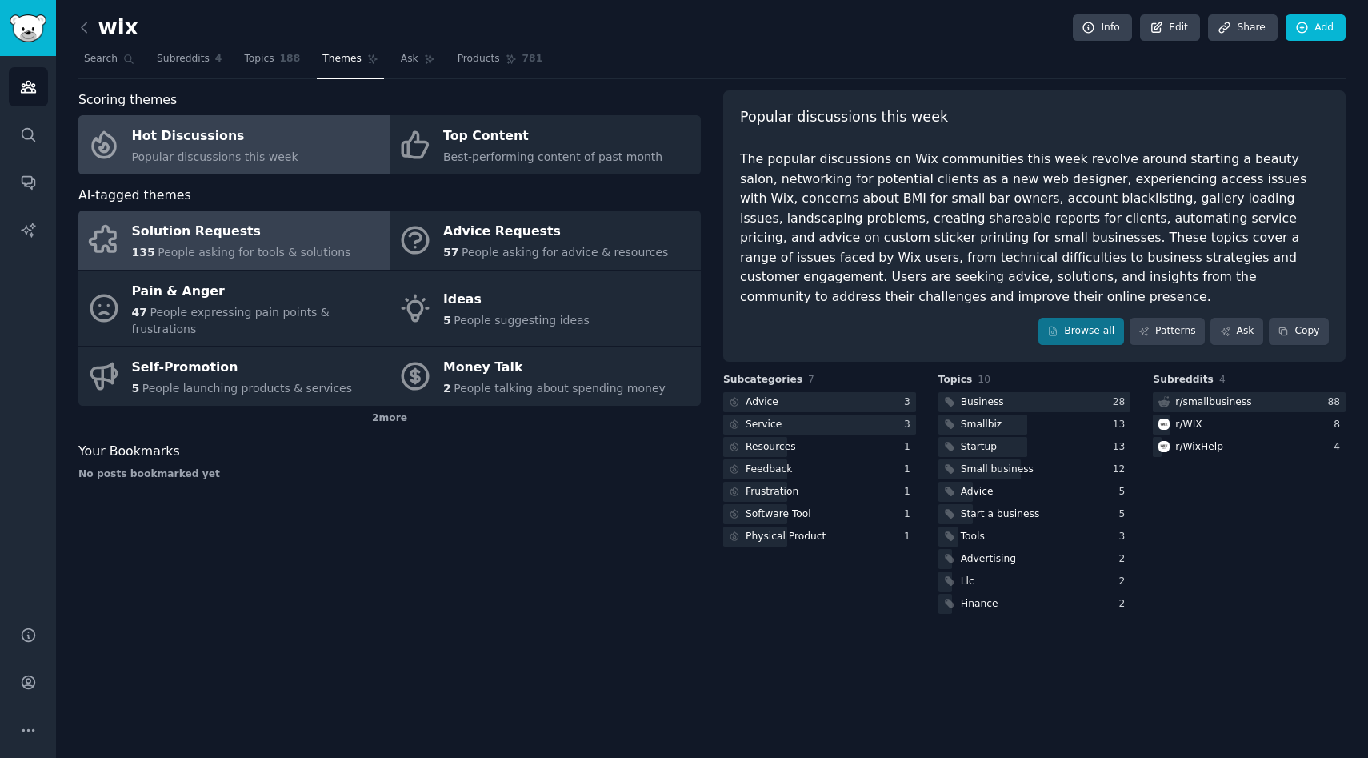
click at [354, 252] on link "Solution Requests 135 People asking for tools & solutions" at bounding box center [233, 239] width 311 height 59
